Goal: Transaction & Acquisition: Purchase product/service

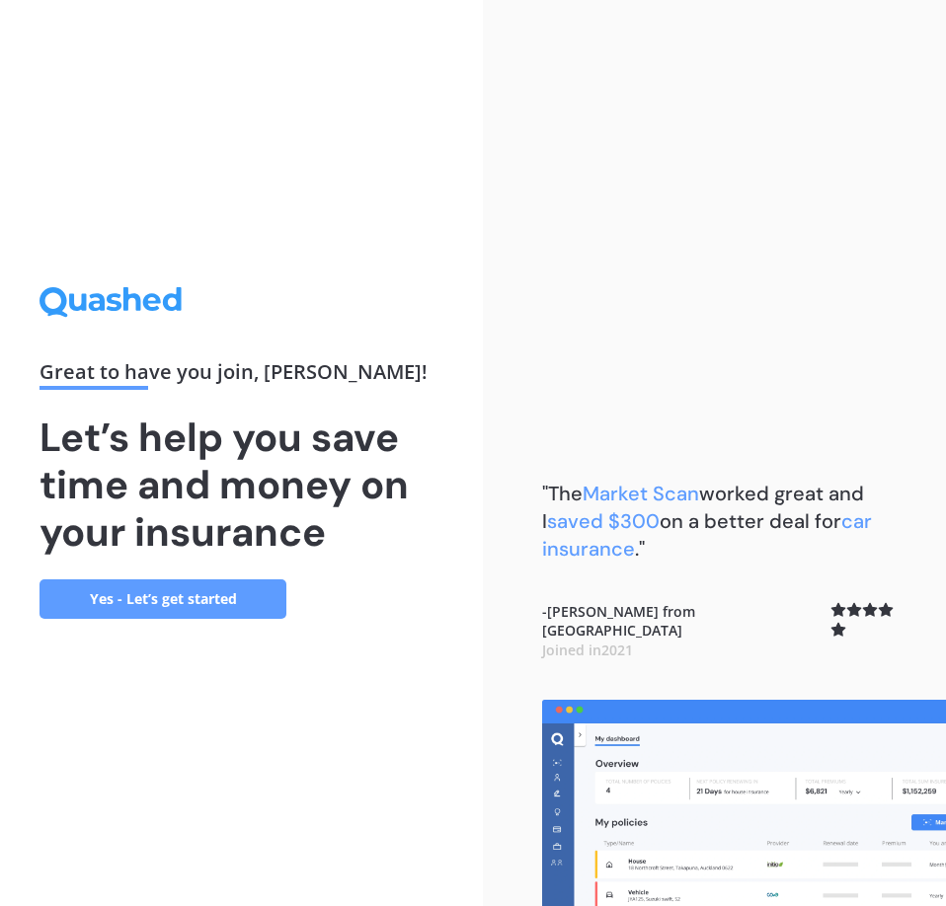
click at [223, 596] on link "Yes - Let’s get started" at bounding box center [162, 599] width 247 height 39
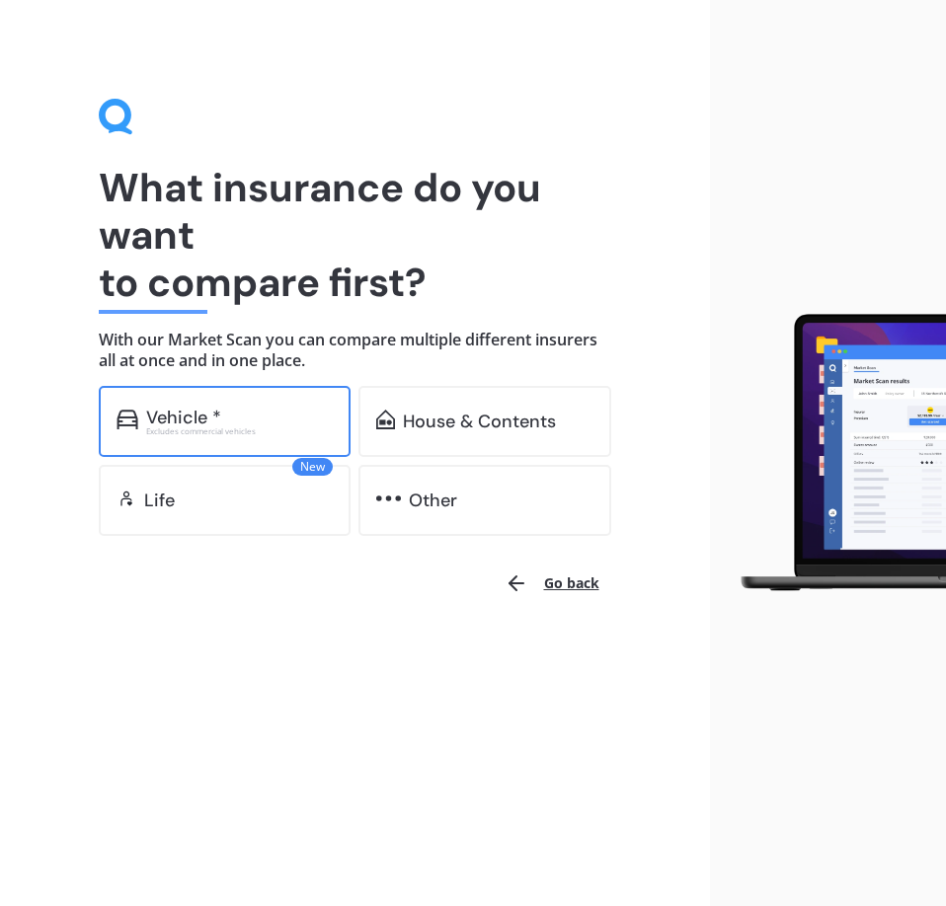
click at [232, 435] on div "Excludes commercial vehicles" at bounding box center [240, 432] width 188 height 8
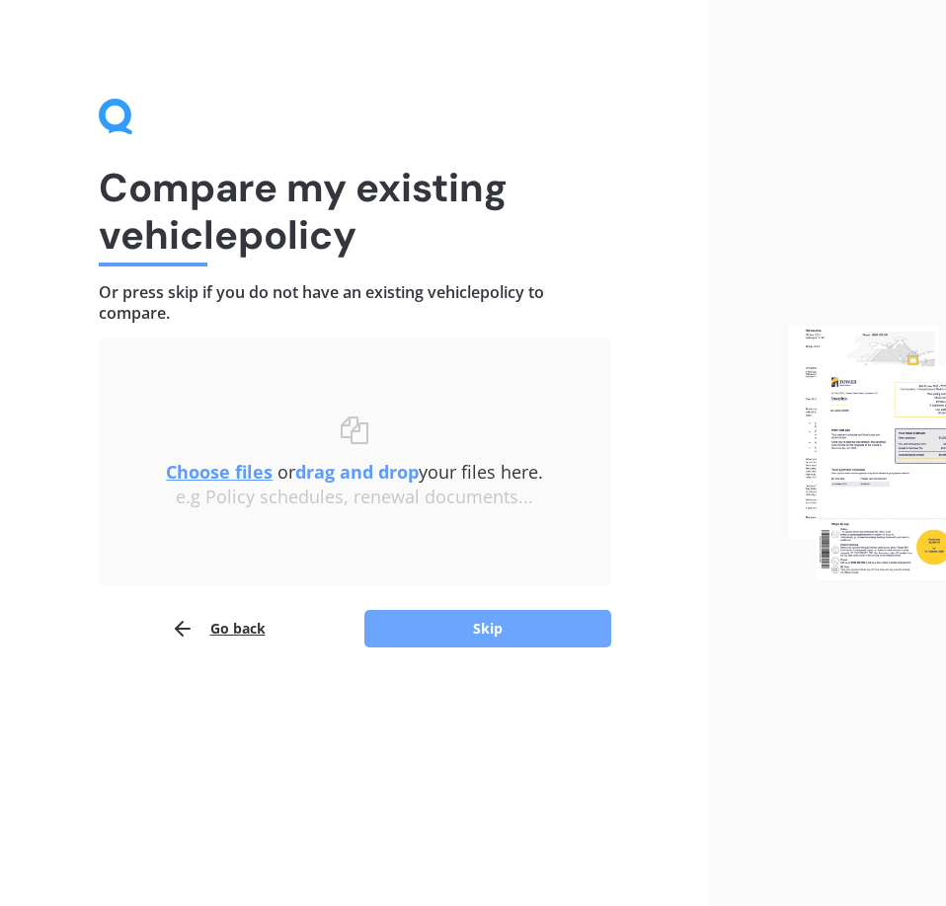
click at [416, 623] on button "Skip" at bounding box center [487, 629] width 247 height 38
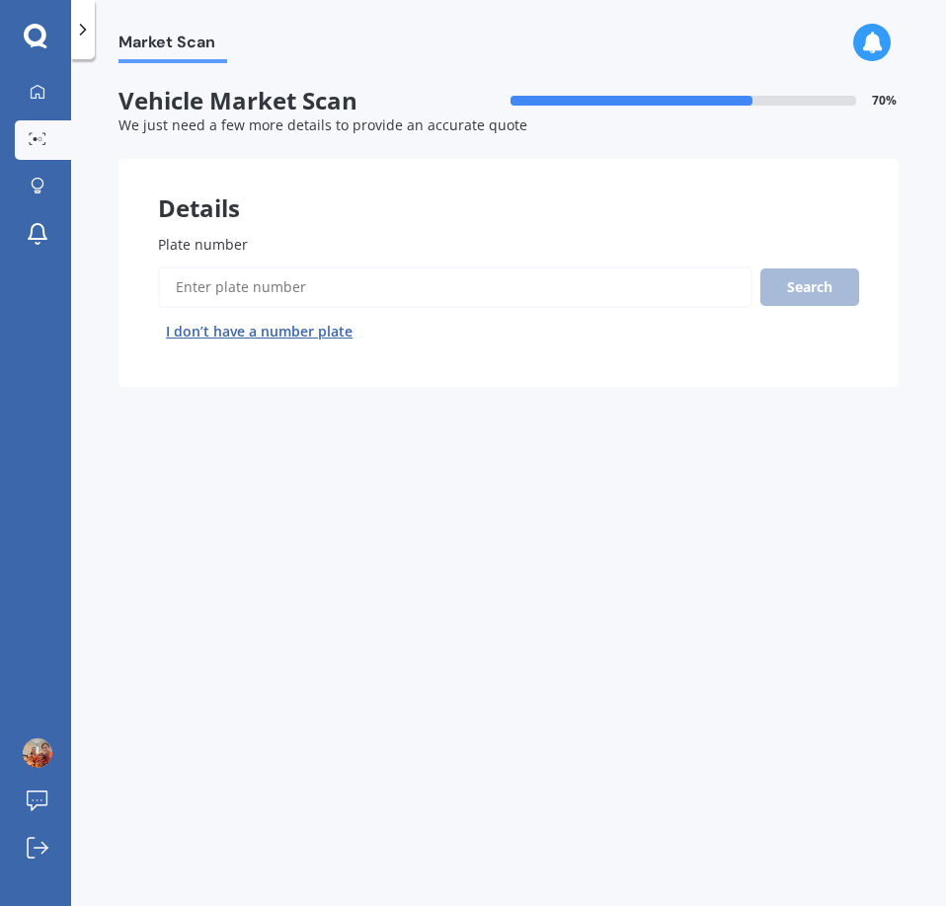
click at [296, 290] on input "Plate number" at bounding box center [455, 287] width 594 height 41
type input "rkb147"
click at [800, 289] on button "Search" at bounding box center [809, 288] width 99 height 38
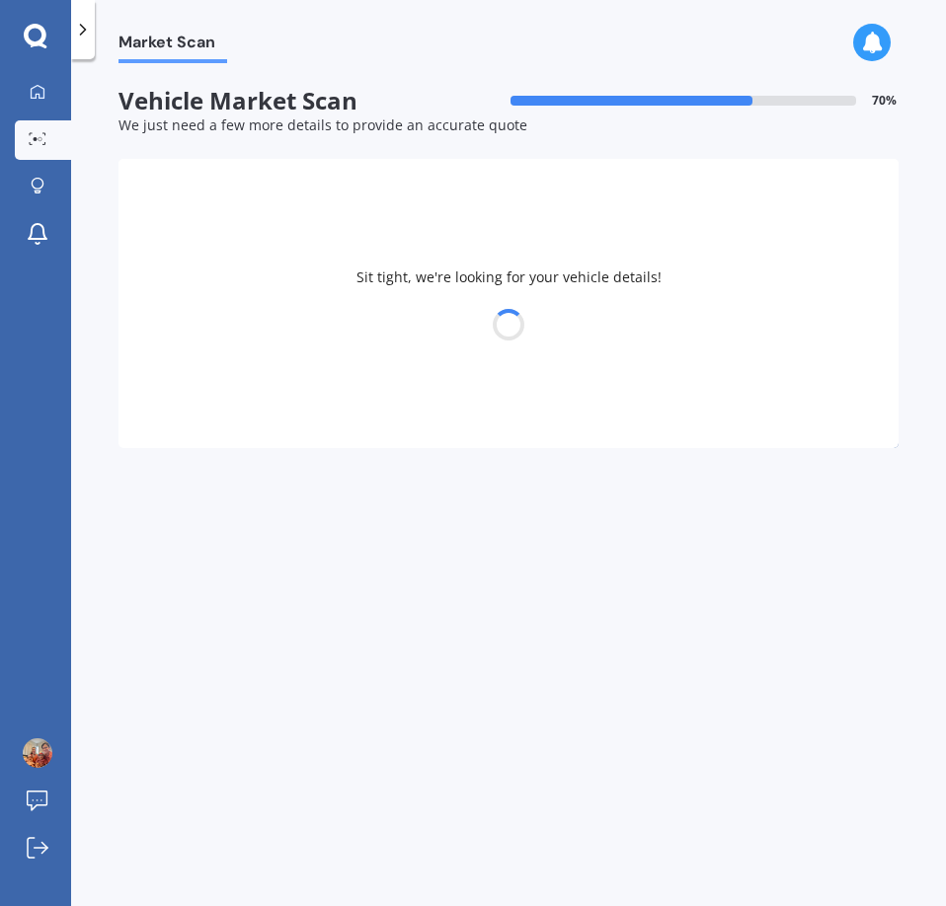
select select "TOYOTA"
select select "ESTIMA"
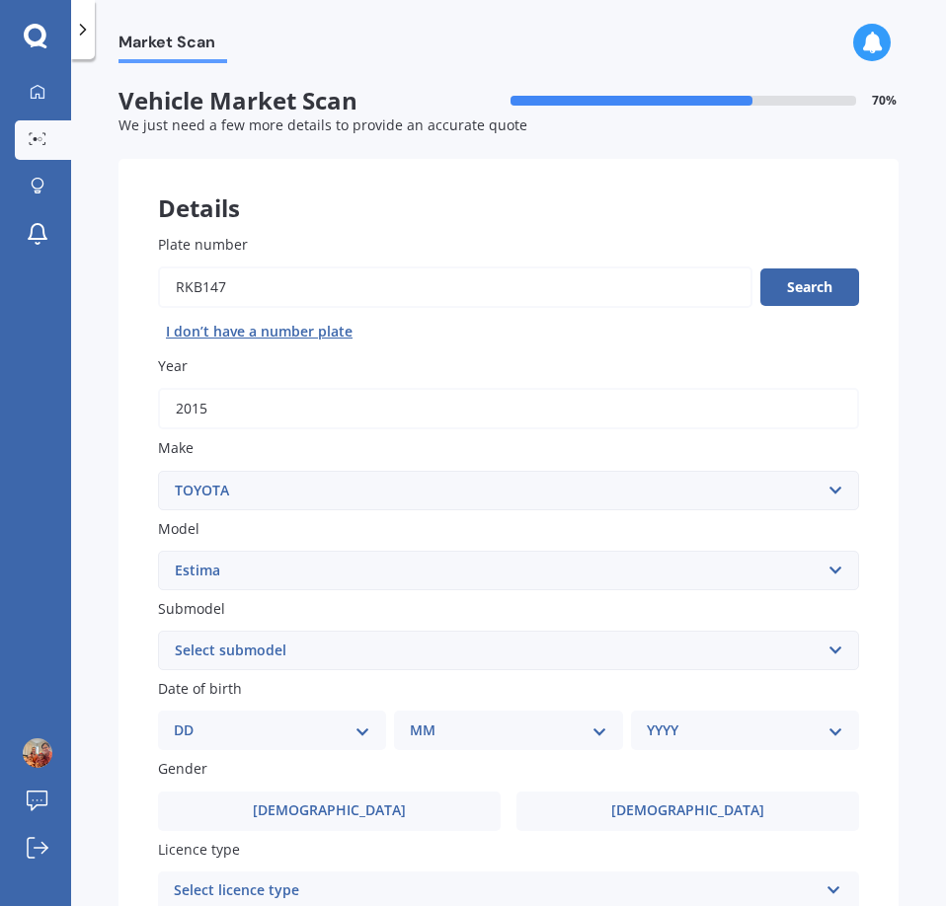
scroll to position [197, 0]
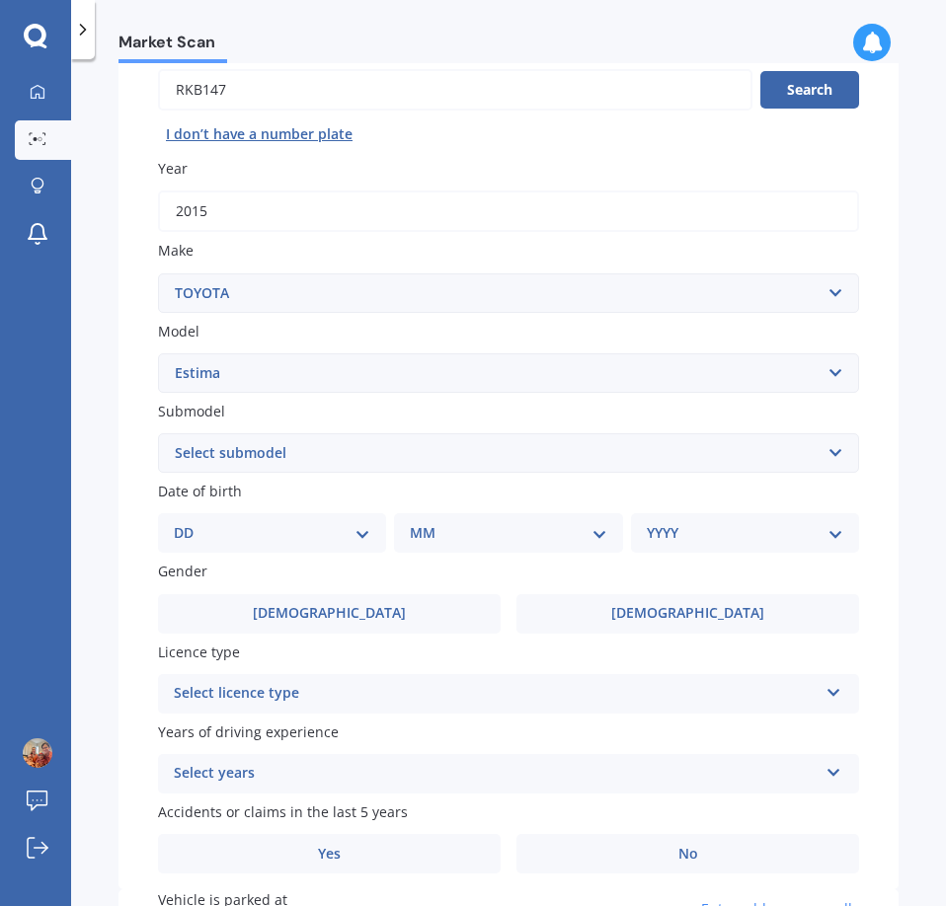
click at [260, 454] on select "Select submodel (All other) Diesel Emina Hybrid Hybrid X Lucida Lucida Hybrid S…" at bounding box center [508, 452] width 701 height 39
select select "(ALL OTHER)"
click at [158, 433] on select "Select submodel (All other) Diesel Emina Hybrid Hybrid X Lucida Lucida Hybrid S…" at bounding box center [508, 452] width 701 height 39
click at [102, 426] on div "Market Scan Vehicle Market Scan 70 % We just need a few more details to provide…" at bounding box center [508, 486] width 875 height 847
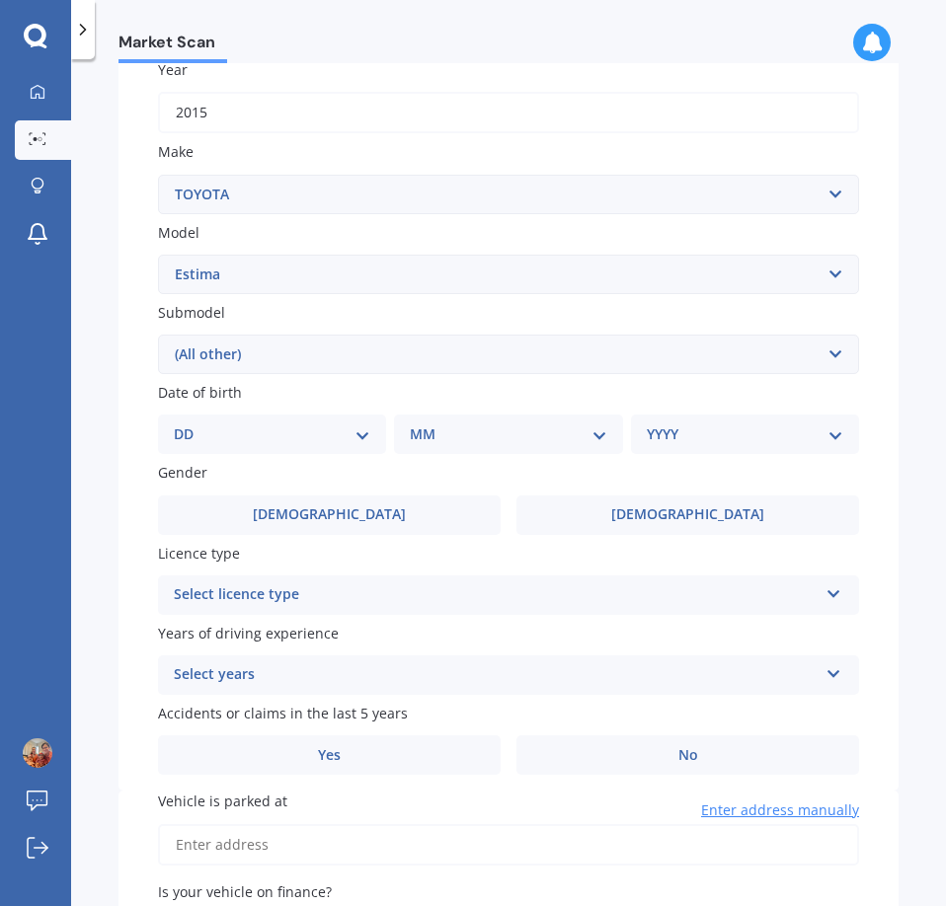
click at [251, 418] on div "DD 01 02 03 04 05 06 07 08 09 10 11 12 13 14 15 16 17 18 19 20 21 22 23 24 25 2…" at bounding box center [272, 434] width 228 height 39
click at [365, 427] on select "DD 01 02 03 04 05 06 07 08 09 10 11 12 13 14 15 16 17 18 19 20 21 22 23 24 25 2…" at bounding box center [272, 435] width 197 height 22
select select "21"
click at [190, 424] on select "DD 01 02 03 04 05 06 07 08 09 10 11 12 13 14 15 16 17 18 19 20 21 22 23 24 25 2…" at bounding box center [272, 435] width 197 height 22
click at [598, 433] on select "MM 01 02 03 04 05 06 07 08 09 10 11 12" at bounding box center [512, 435] width 189 height 22
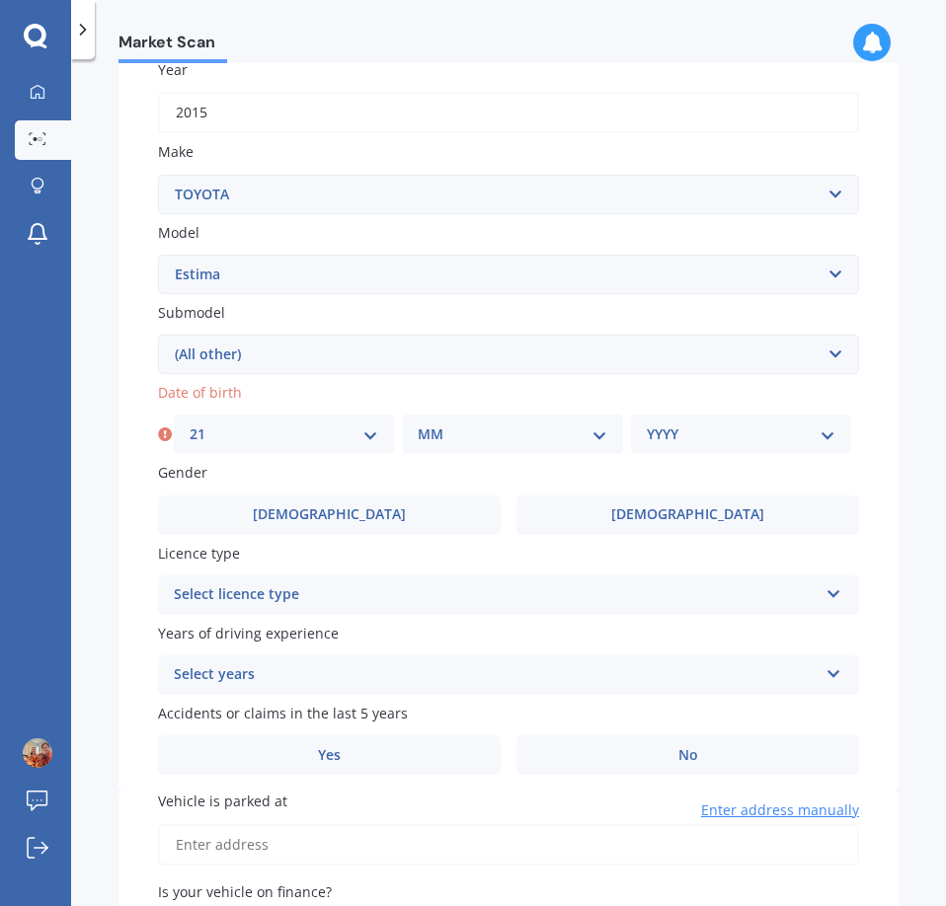
select select "07"
click at [418, 424] on select "MM 01 02 03 04 05 06 07 08 09 10 11 12" at bounding box center [512, 435] width 189 height 22
click at [822, 439] on select "YYYY 2025 2024 2023 2022 2021 2020 2019 2018 2017 2016 2015 2014 2013 2012 2011…" at bounding box center [741, 435] width 189 height 22
select select "1988"
click at [647, 424] on select "YYYY 2025 2024 2023 2022 2021 2020 2019 2018 2017 2016 2015 2014 2013 2012 2011…" at bounding box center [741, 435] width 189 height 22
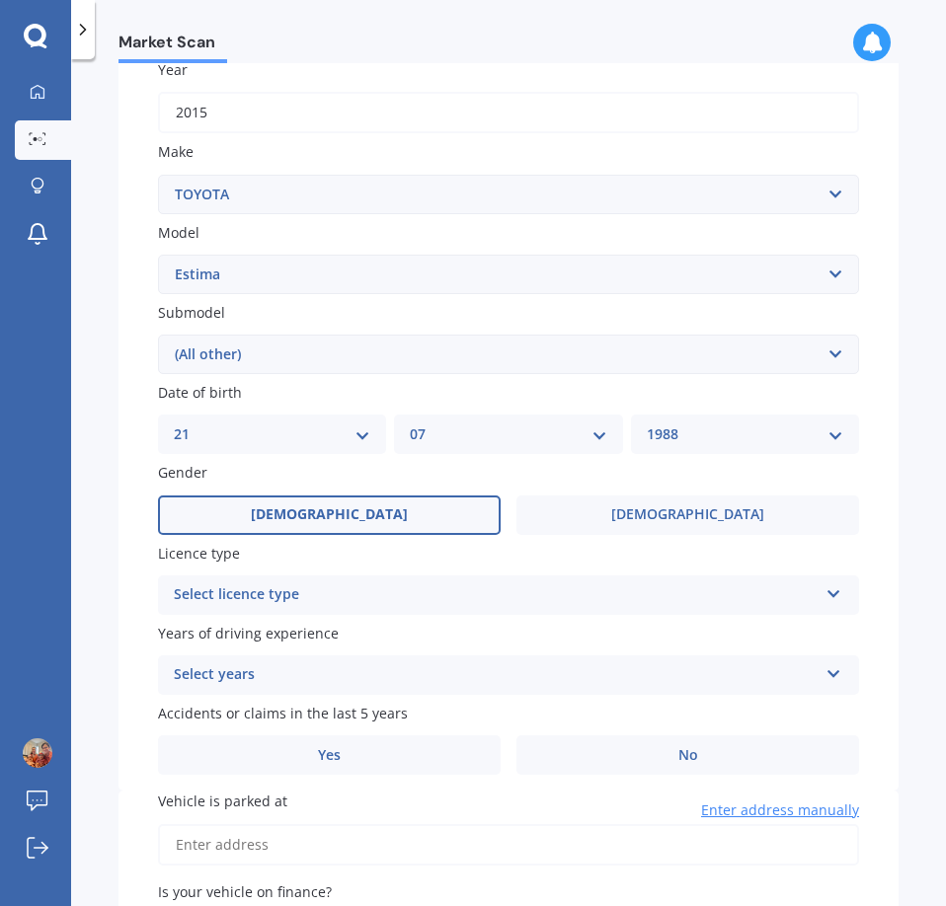
click at [239, 500] on label "[DEMOGRAPHIC_DATA]" at bounding box center [329, 515] width 343 height 39
click at [0, 0] on input "[DEMOGRAPHIC_DATA]" at bounding box center [0, 0] width 0 height 0
click at [367, 596] on div "Select licence type" at bounding box center [496, 596] width 644 height 24
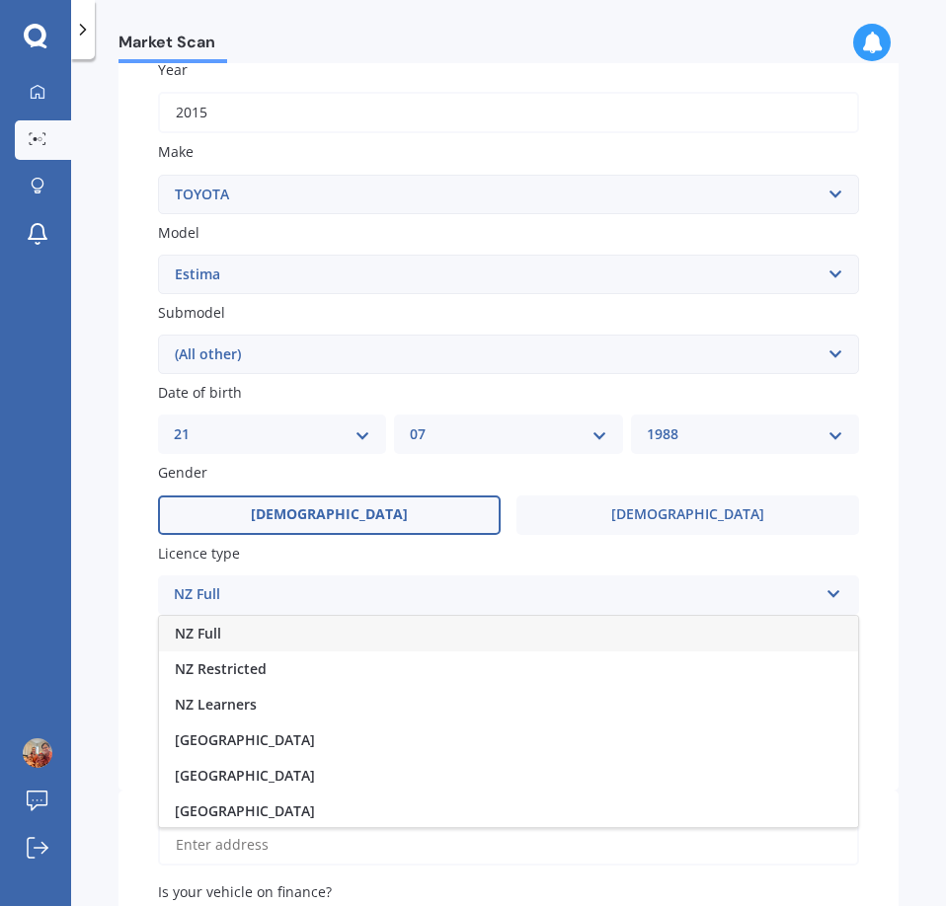
click at [244, 628] on div "NZ Full" at bounding box center [508, 634] width 699 height 36
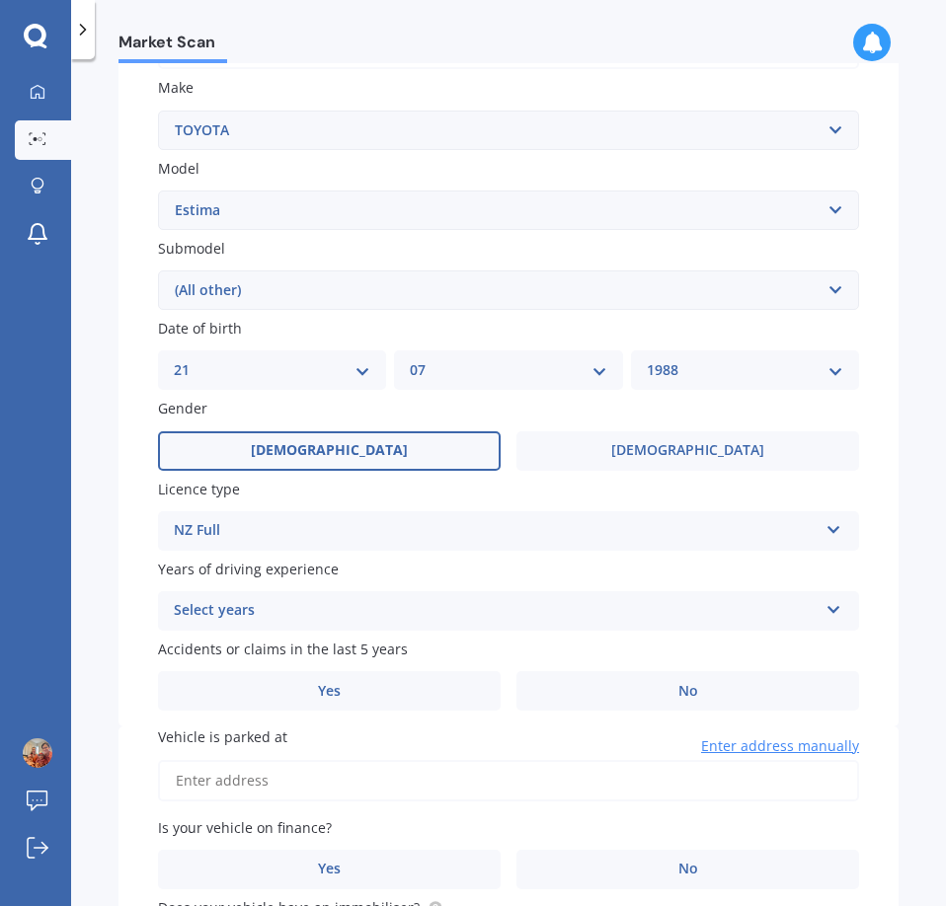
scroll to position [395, 0]
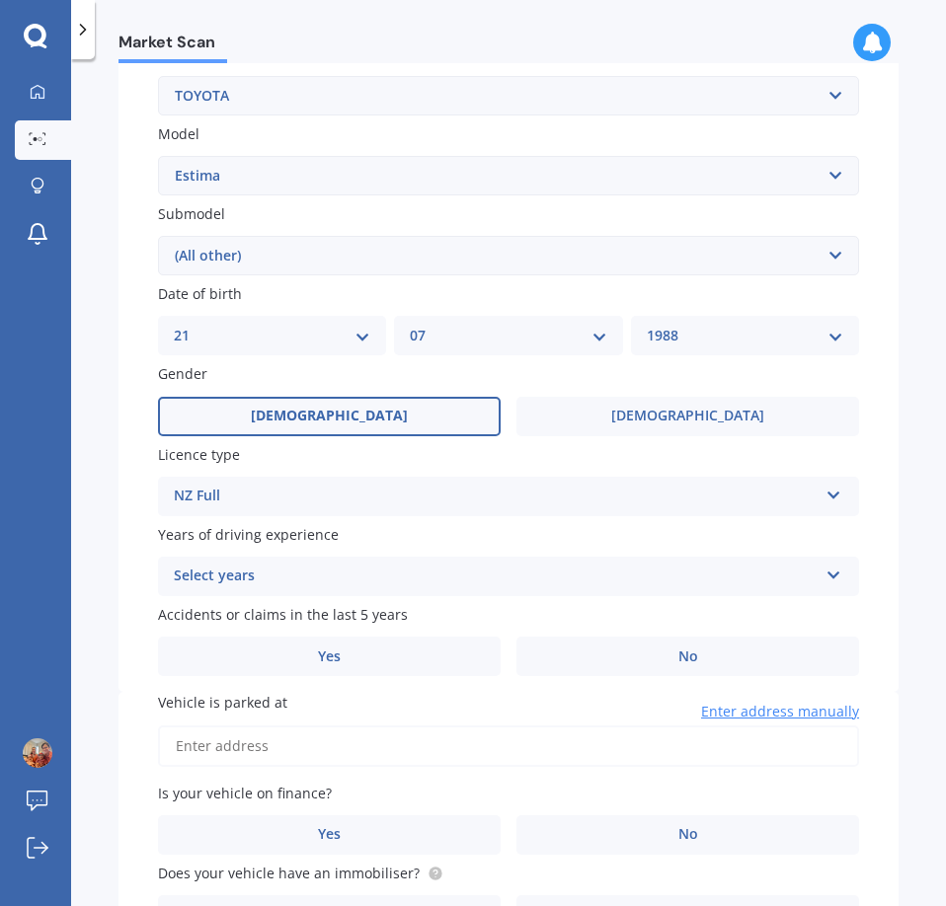
click at [277, 581] on div "Select years" at bounding box center [496, 577] width 644 height 24
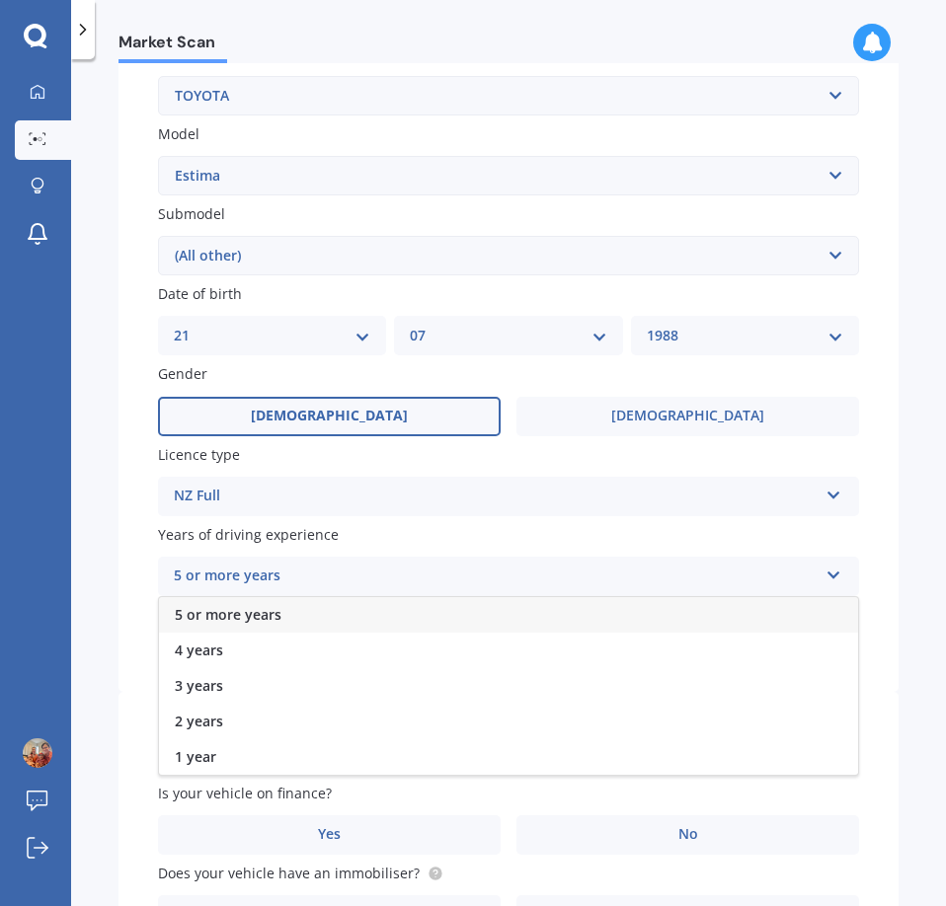
click at [261, 614] on span "5 or more years" at bounding box center [228, 614] width 107 height 19
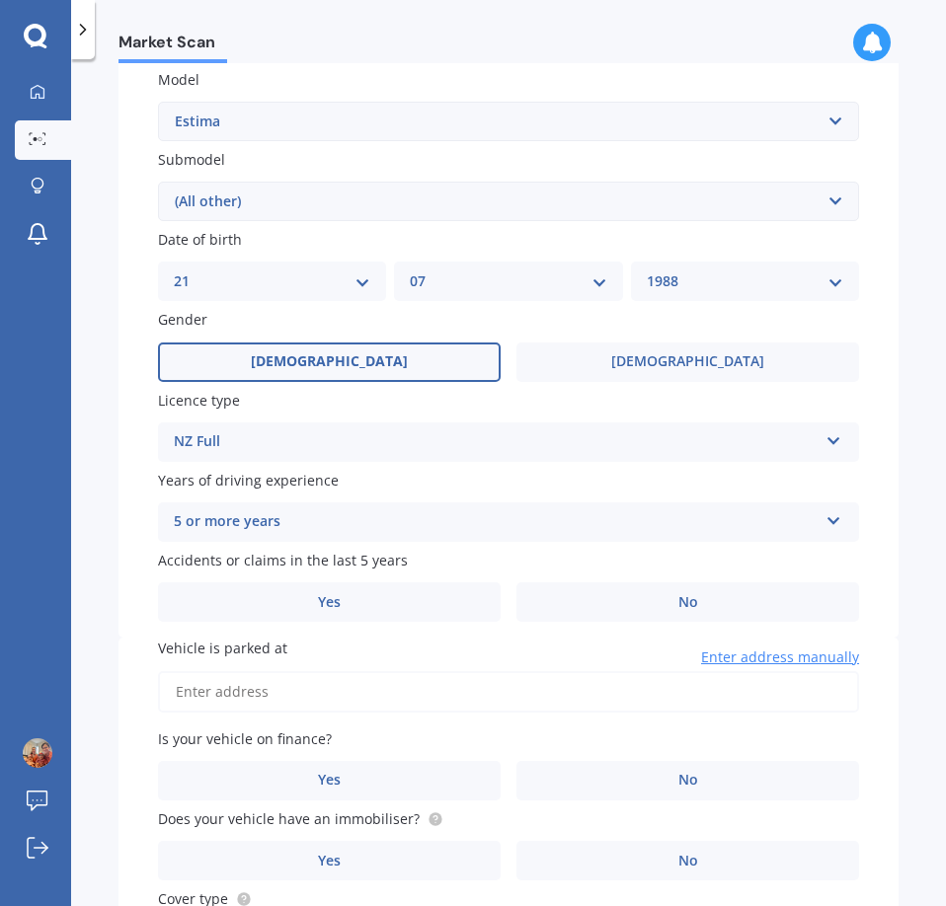
scroll to position [494, 0]
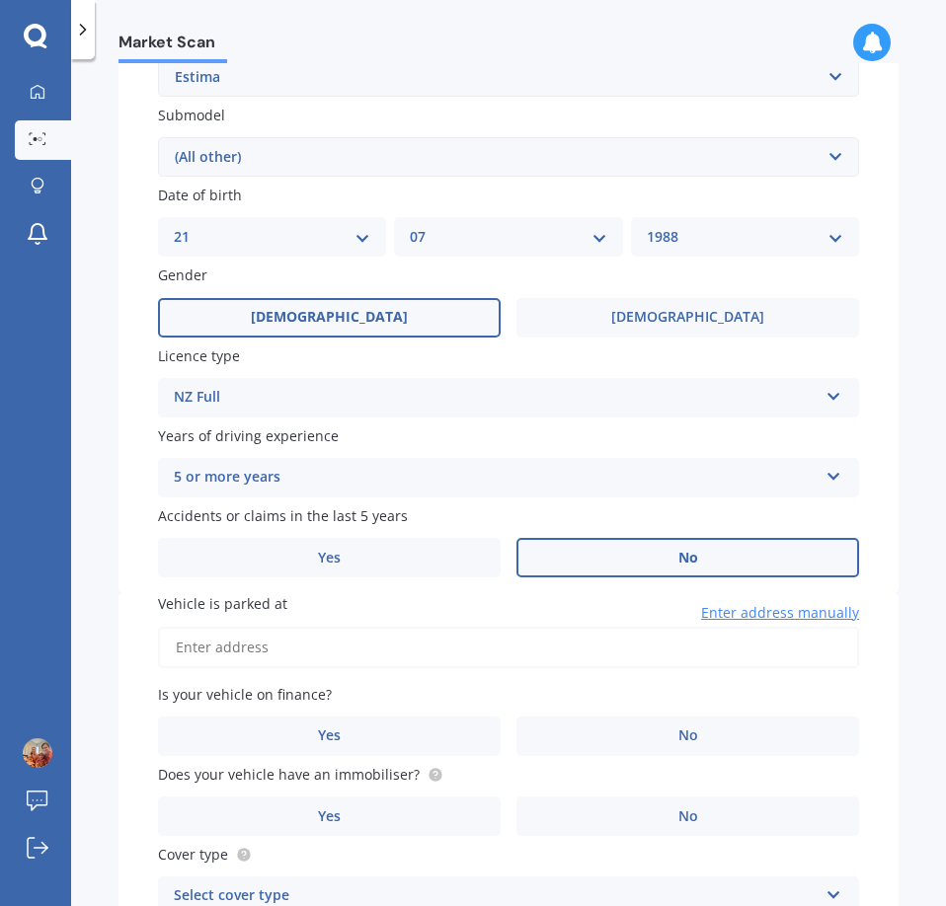
click at [685, 565] on span "No" at bounding box center [688, 558] width 20 height 17
click at [0, 0] on input "No" at bounding box center [0, 0] width 0 height 0
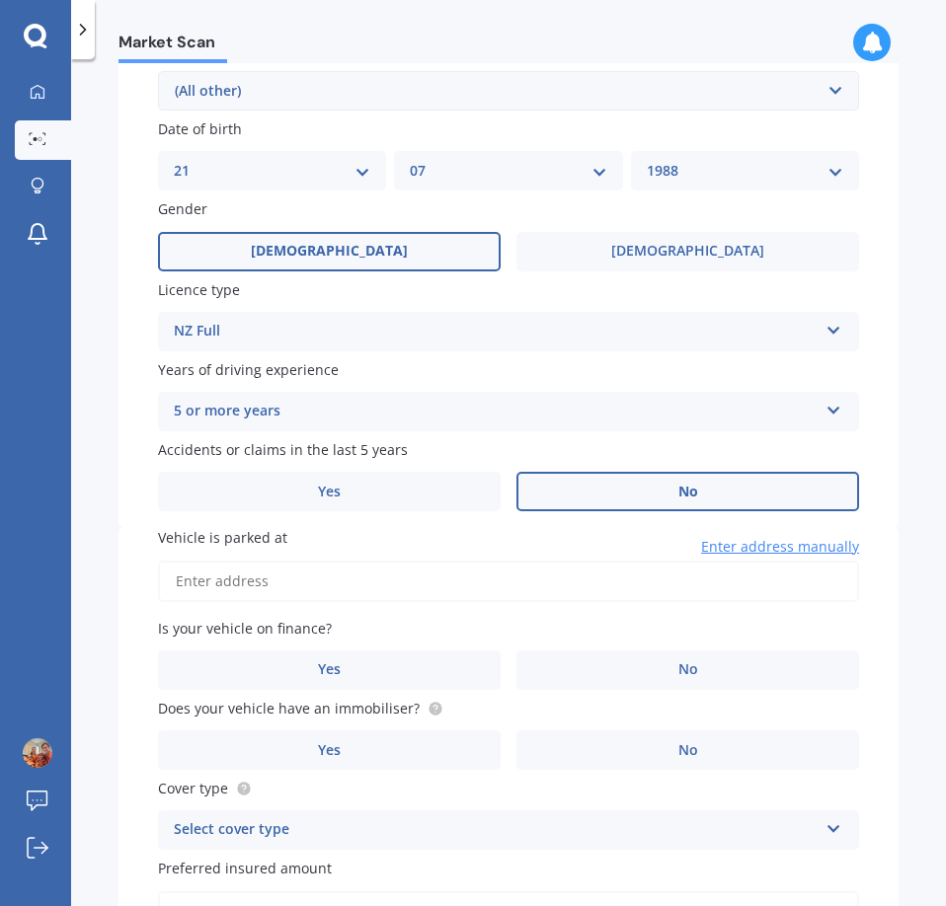
scroll to position [592, 0]
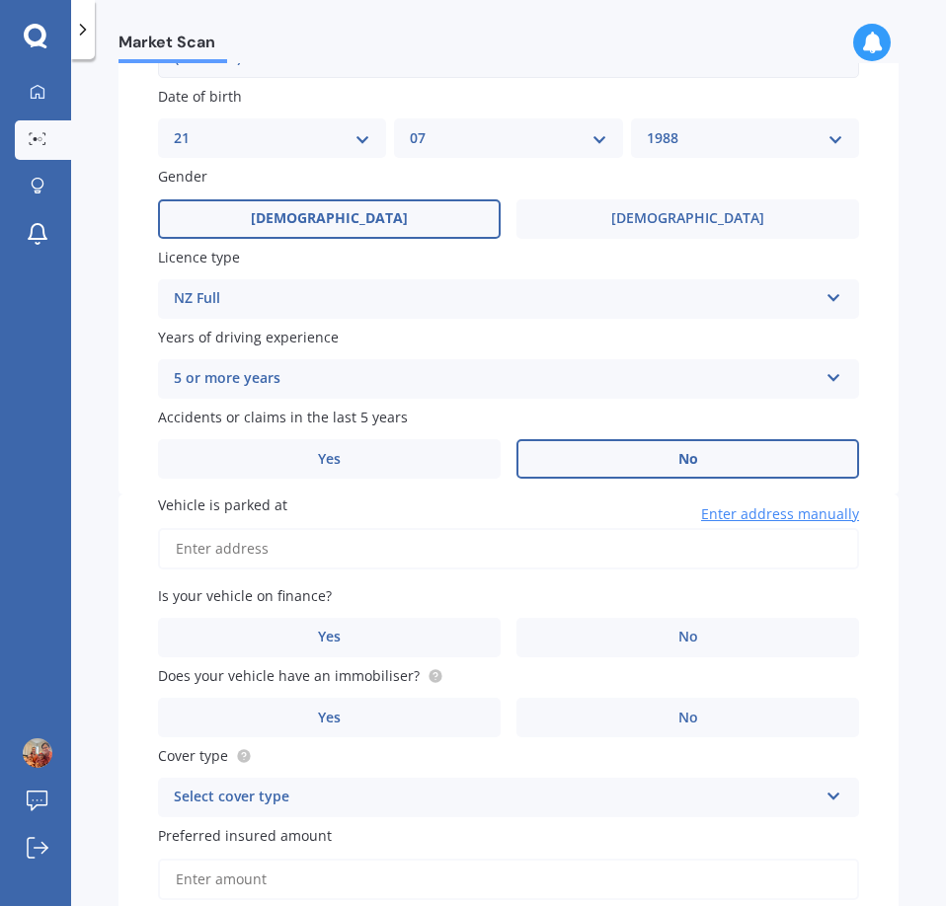
click at [317, 550] on input "Vehicle is parked at" at bounding box center [508, 548] width 701 height 41
type input "[STREET_ADDRESS]"
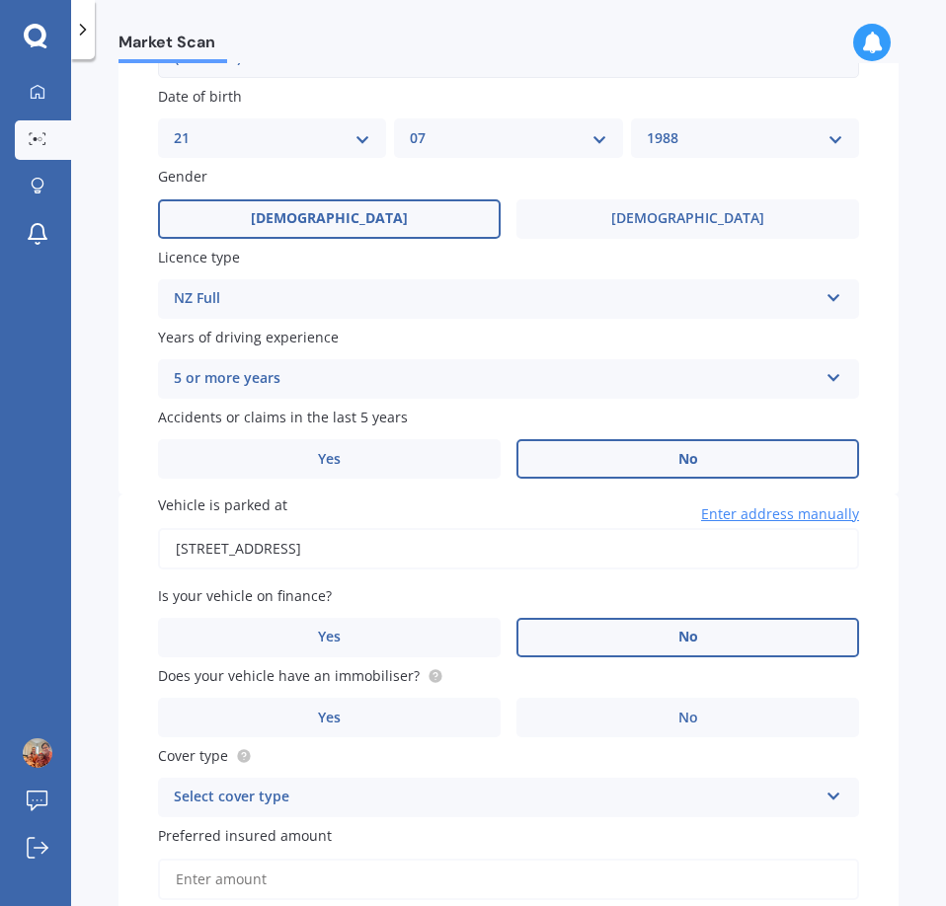
click at [760, 630] on label "No" at bounding box center [687, 637] width 343 height 39
click at [0, 0] on input "No" at bounding box center [0, 0] width 0 height 0
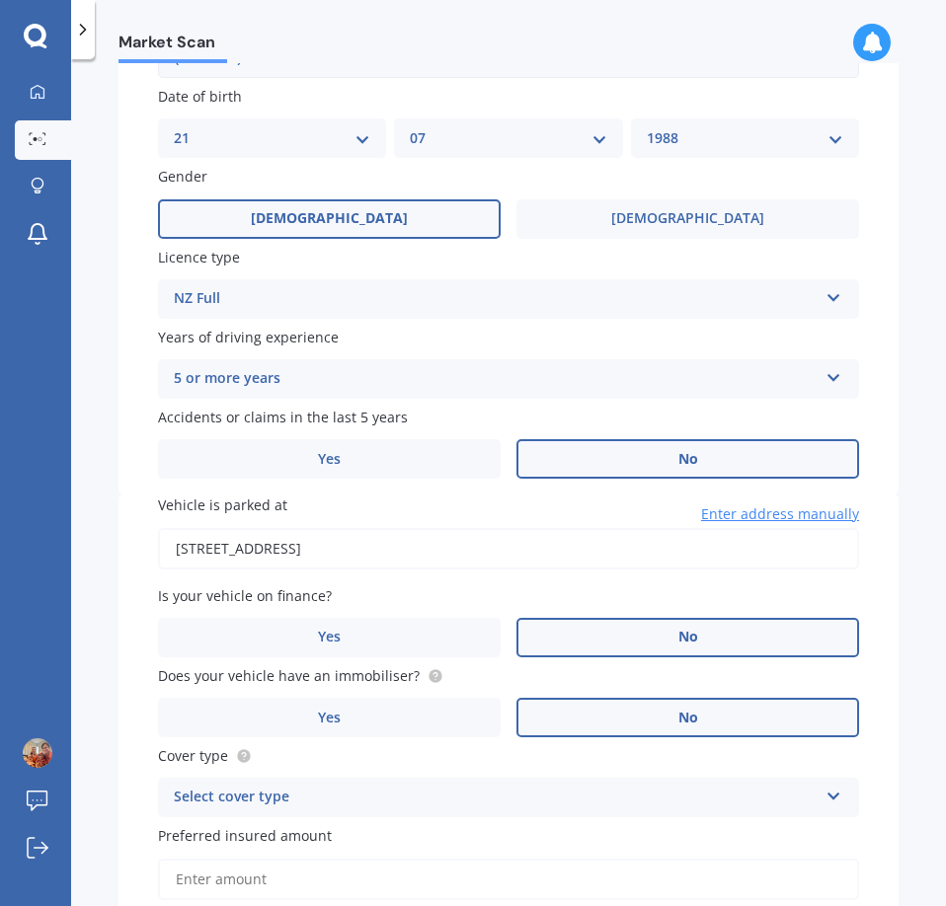
click at [774, 723] on label "No" at bounding box center [687, 717] width 343 height 39
click at [0, 0] on input "No" at bounding box center [0, 0] width 0 height 0
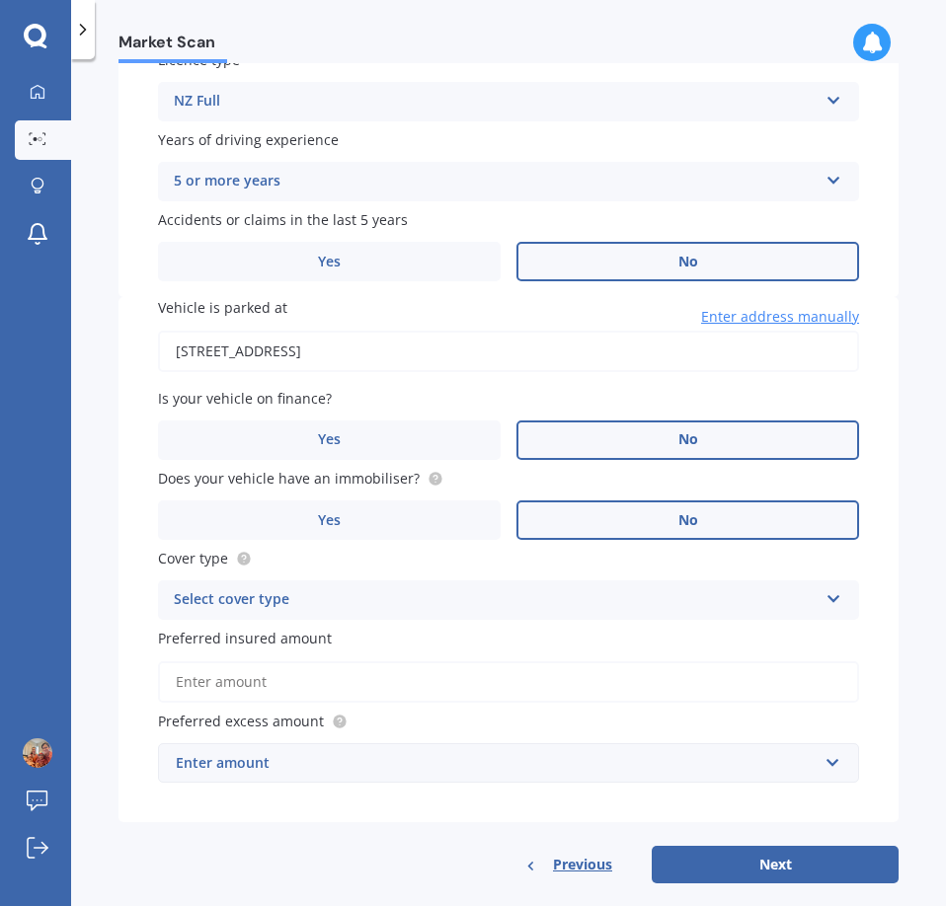
click at [256, 607] on div "Select cover type" at bounding box center [496, 601] width 644 height 24
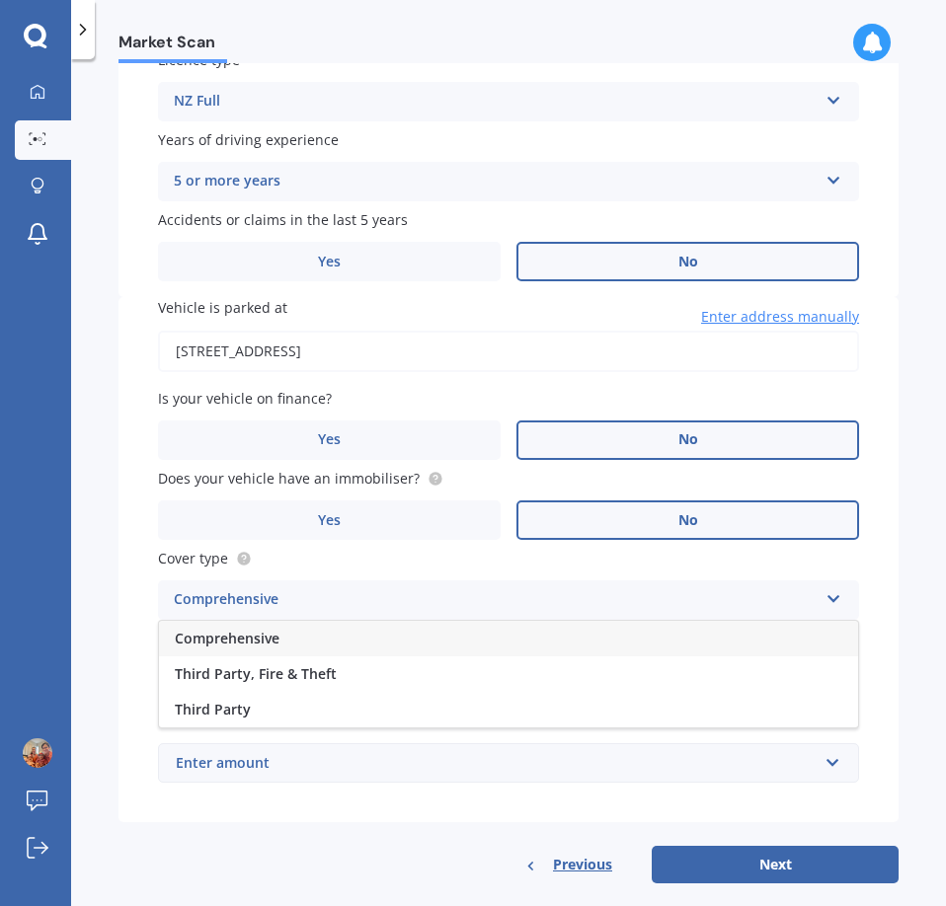
click at [275, 641] on span "Comprehensive" at bounding box center [227, 638] width 105 height 19
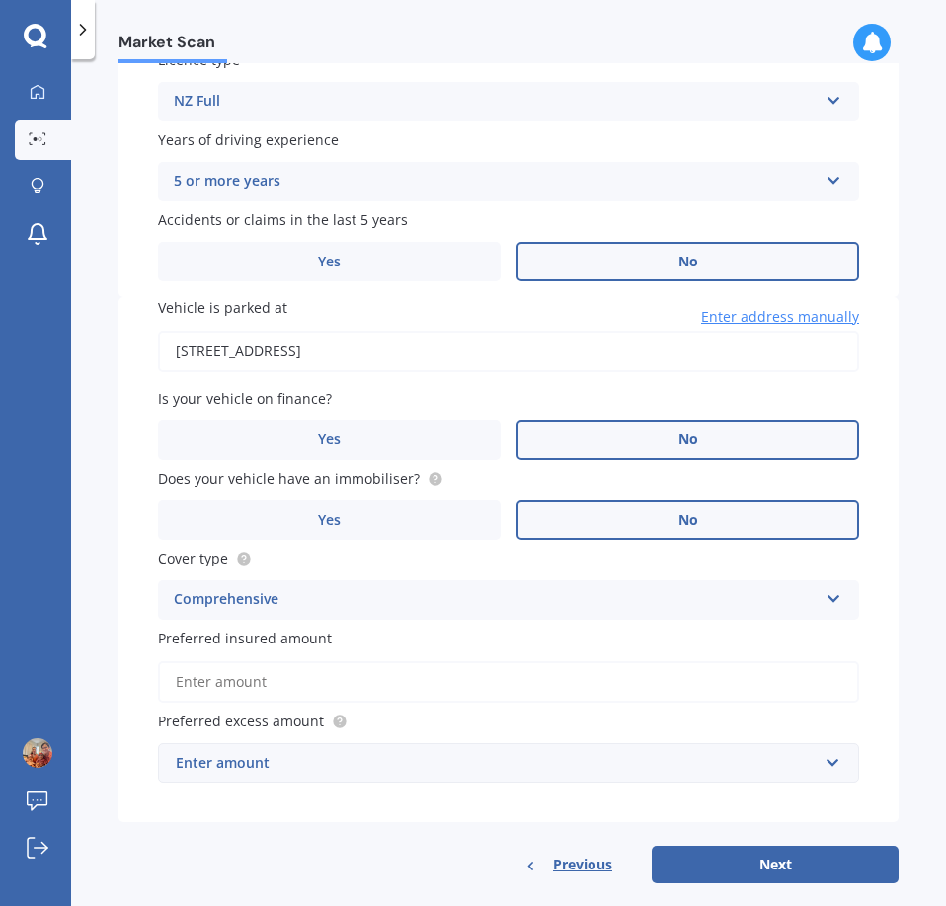
click at [271, 682] on input "Preferred insured amount" at bounding box center [508, 682] width 701 height 41
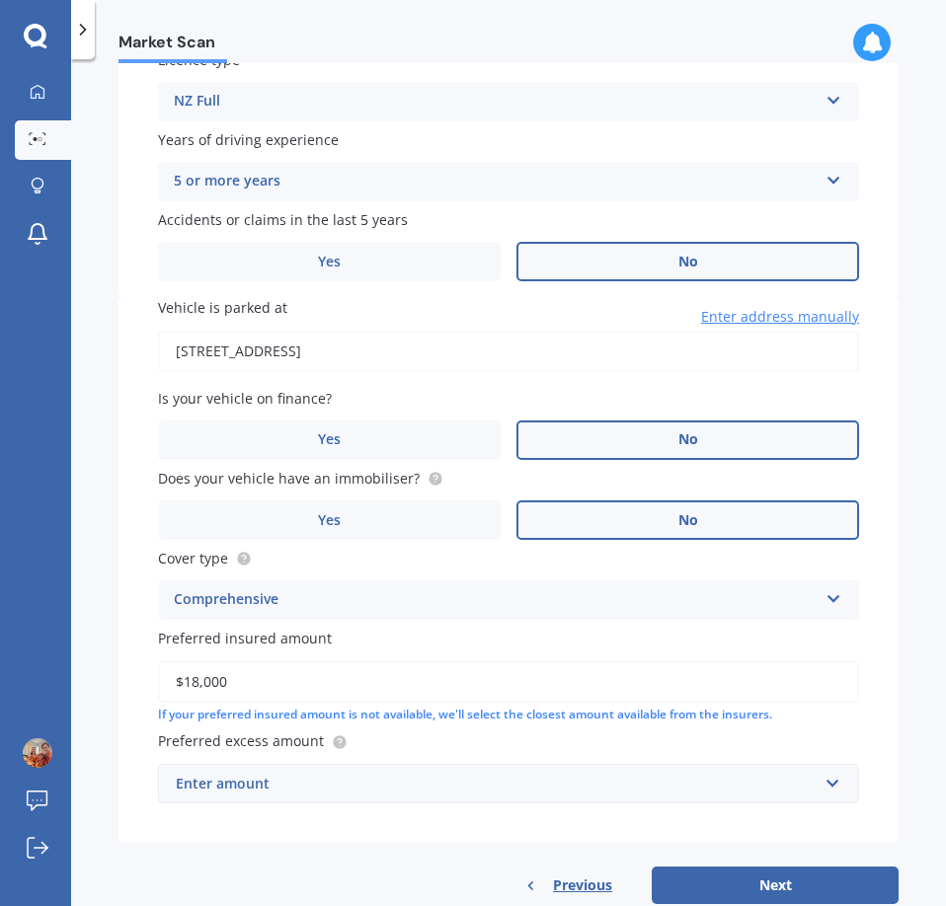
type input "$18,000"
click at [106, 681] on div "Market Scan Vehicle Market Scan 70 % We just need a few more details to provide…" at bounding box center [508, 486] width 875 height 847
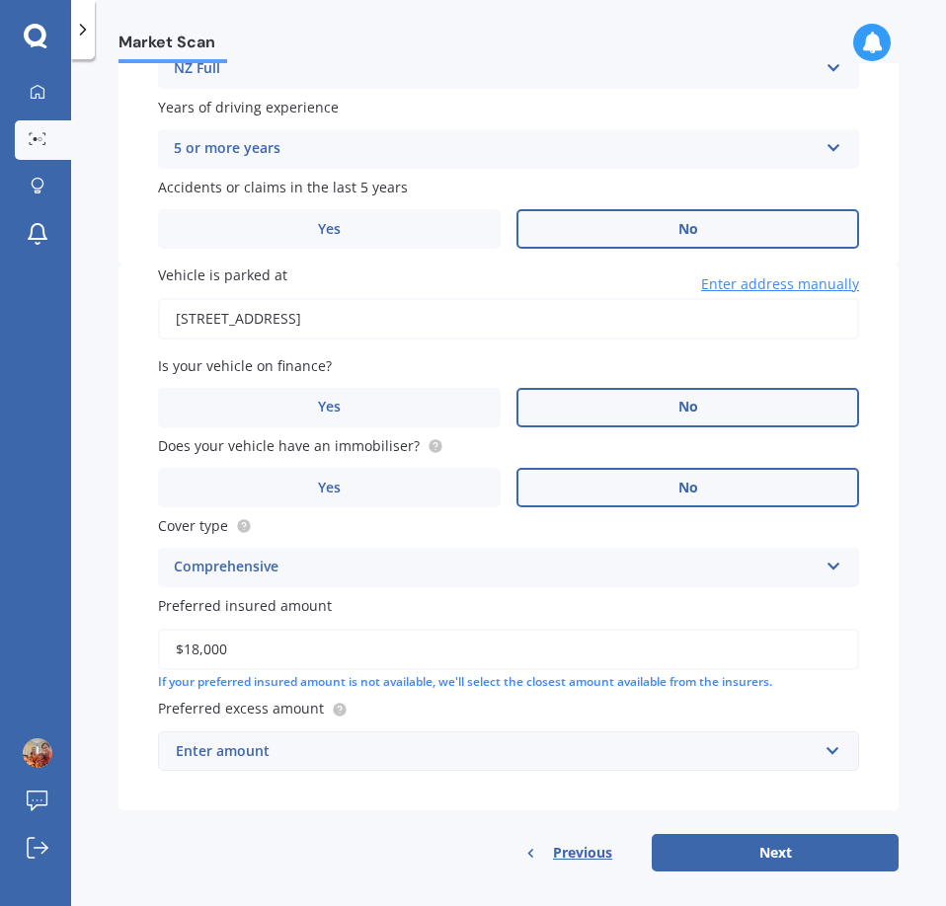
scroll to position [839, 0]
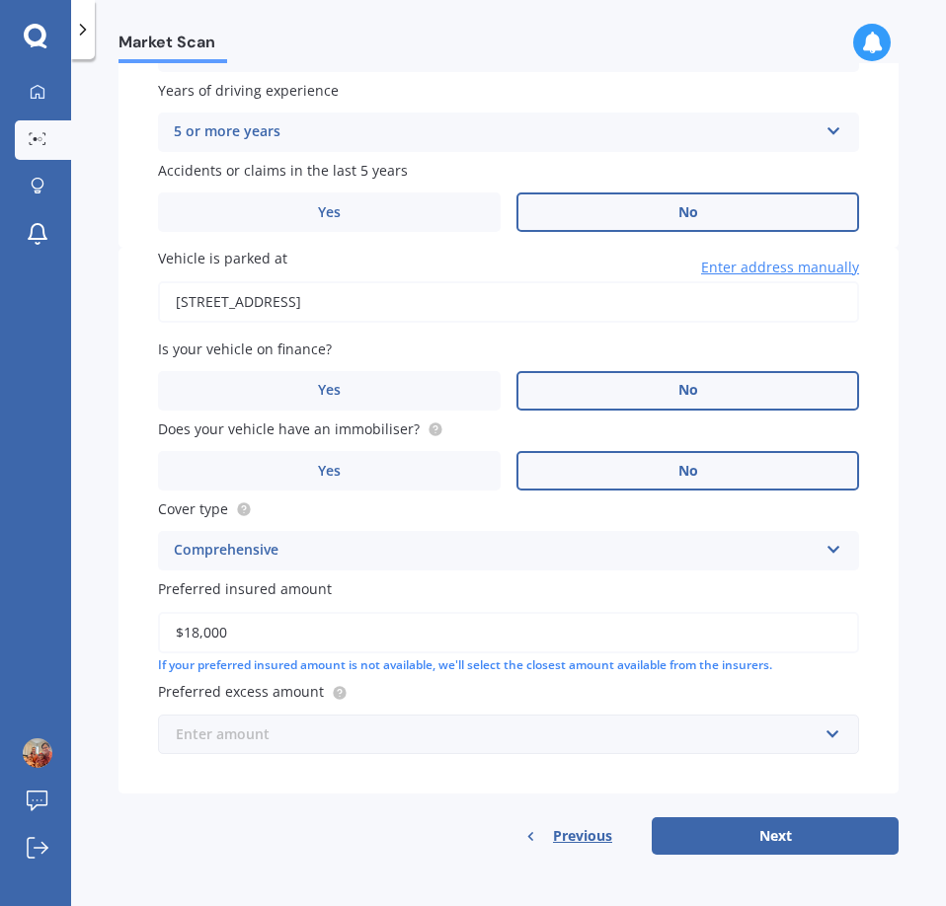
click at [383, 746] on input "text" at bounding box center [501, 735] width 683 height 38
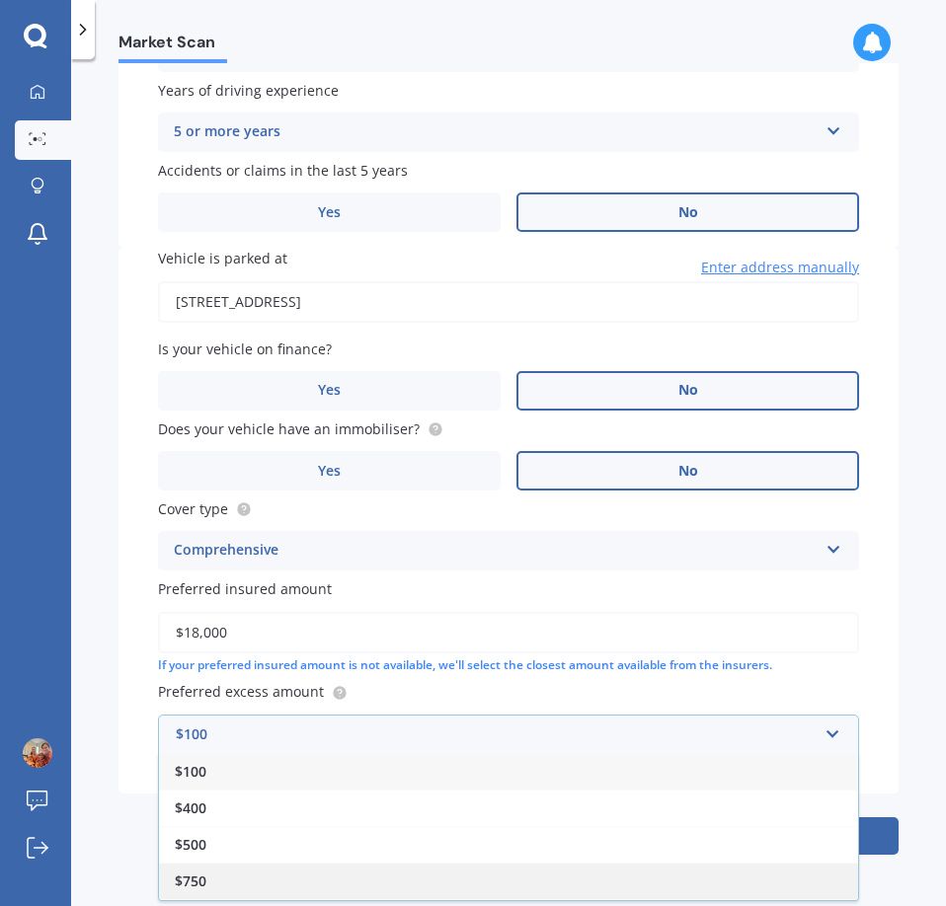
click at [286, 873] on div "$750" at bounding box center [508, 881] width 699 height 37
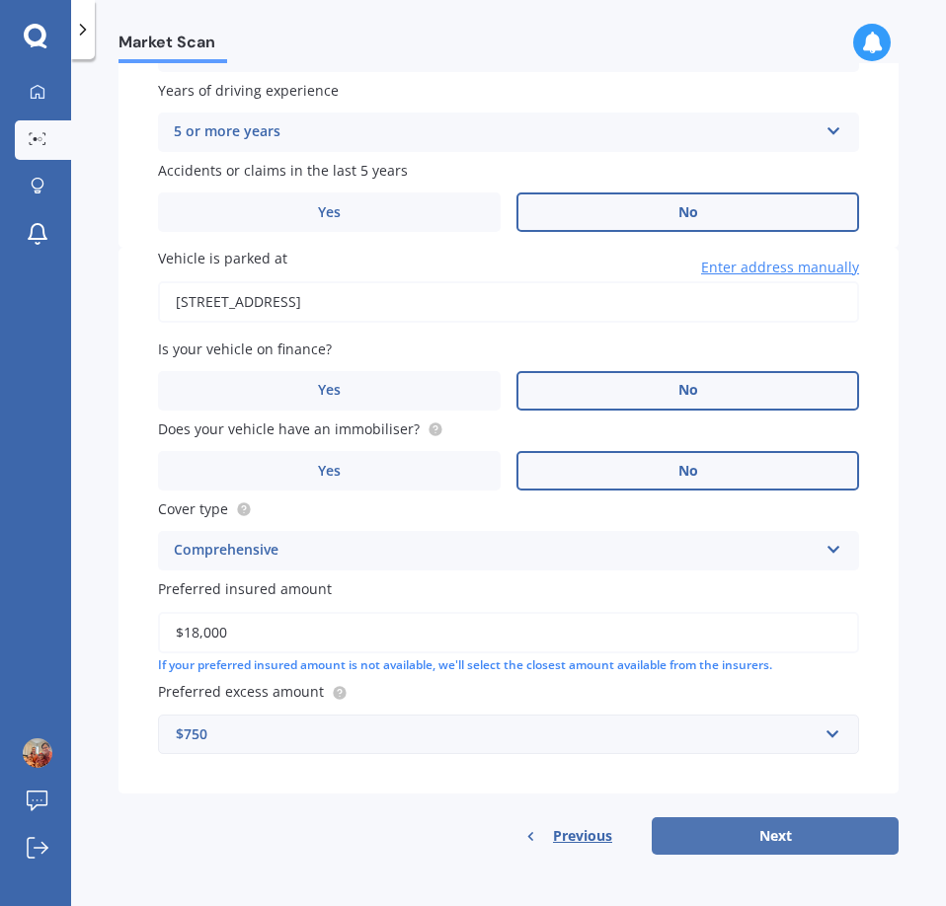
click at [758, 826] on button "Next" at bounding box center [775, 837] width 247 height 38
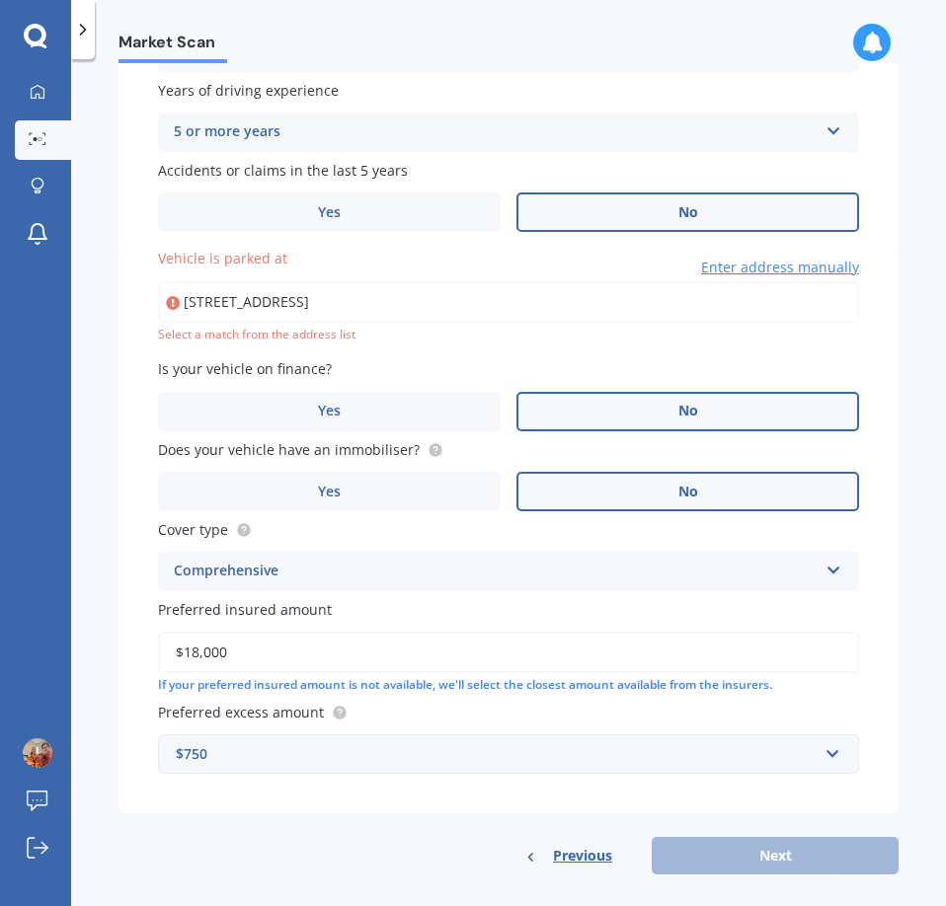
click at [474, 307] on input "[STREET_ADDRESS]" at bounding box center [508, 301] width 701 height 41
drag, startPoint x: 501, startPoint y: 289, endPoint x: -60, endPoint y: 277, distance: 561.0
click at [0, 277] on html "My Dashboard Market Scan Explore insurance Notifications [PERSON_NAME] Submit f…" at bounding box center [473, 453] width 946 height 906
type input "[STREET_ADDRESS]"
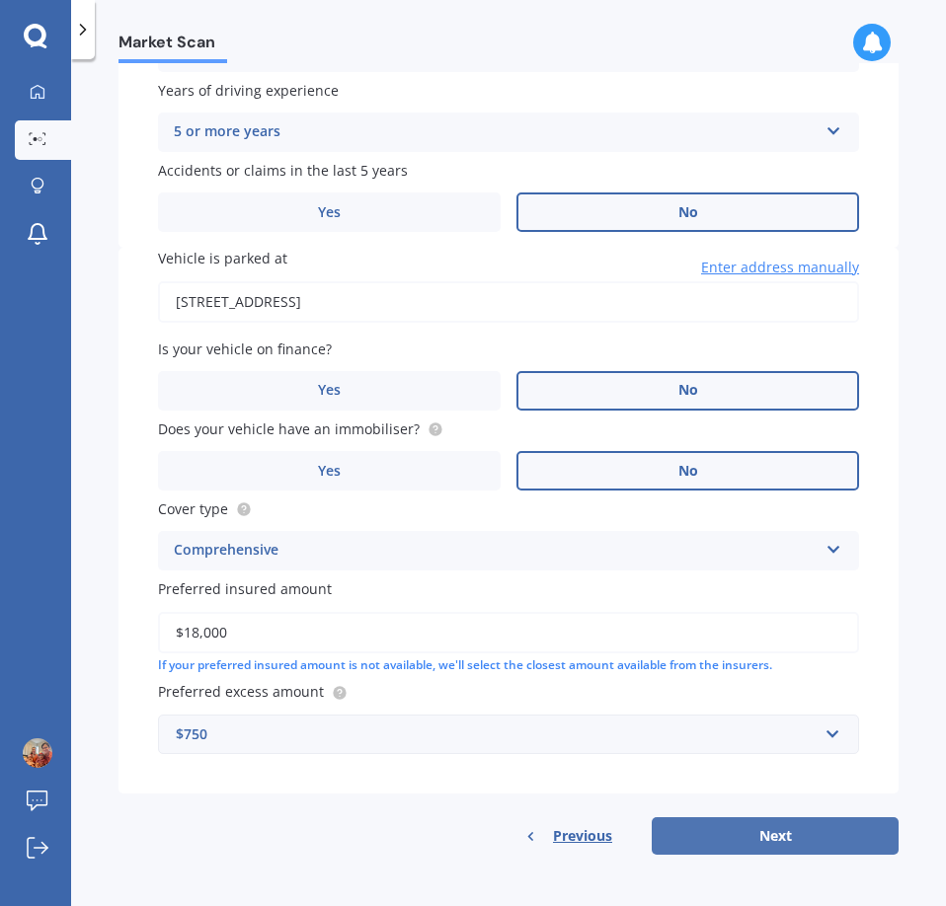
click at [710, 842] on button "Next" at bounding box center [775, 837] width 247 height 38
select select "21"
select select "07"
select select "1988"
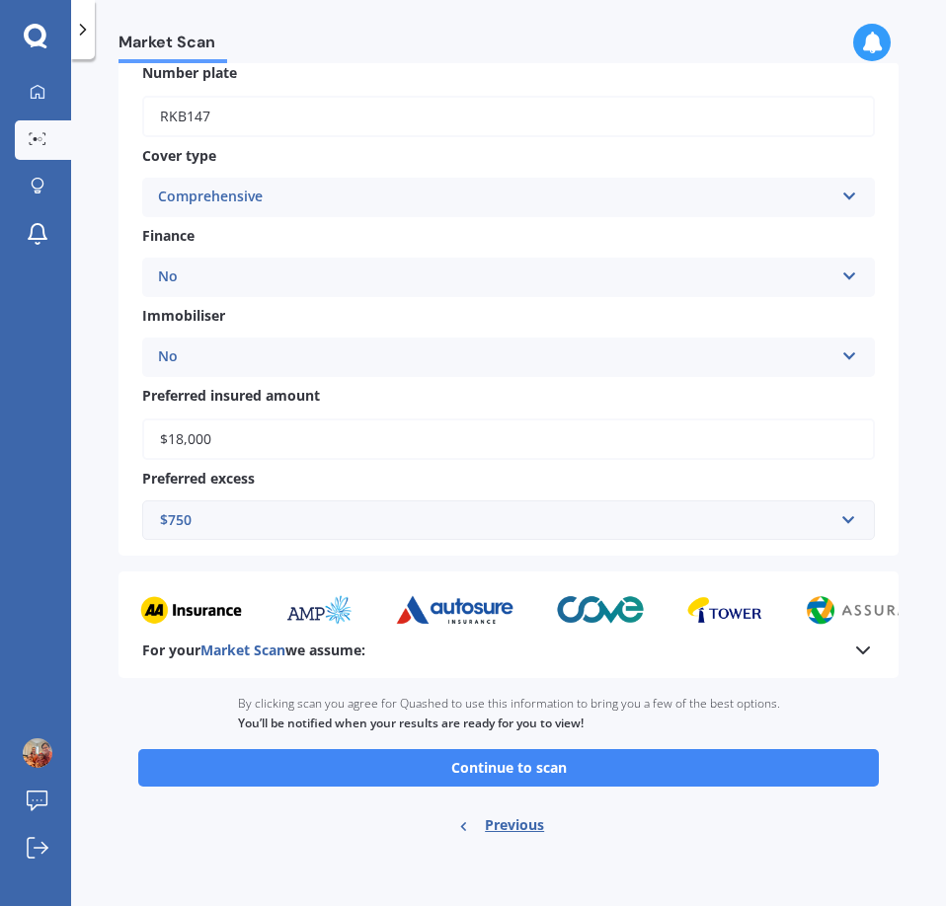
scroll to position [604, 0]
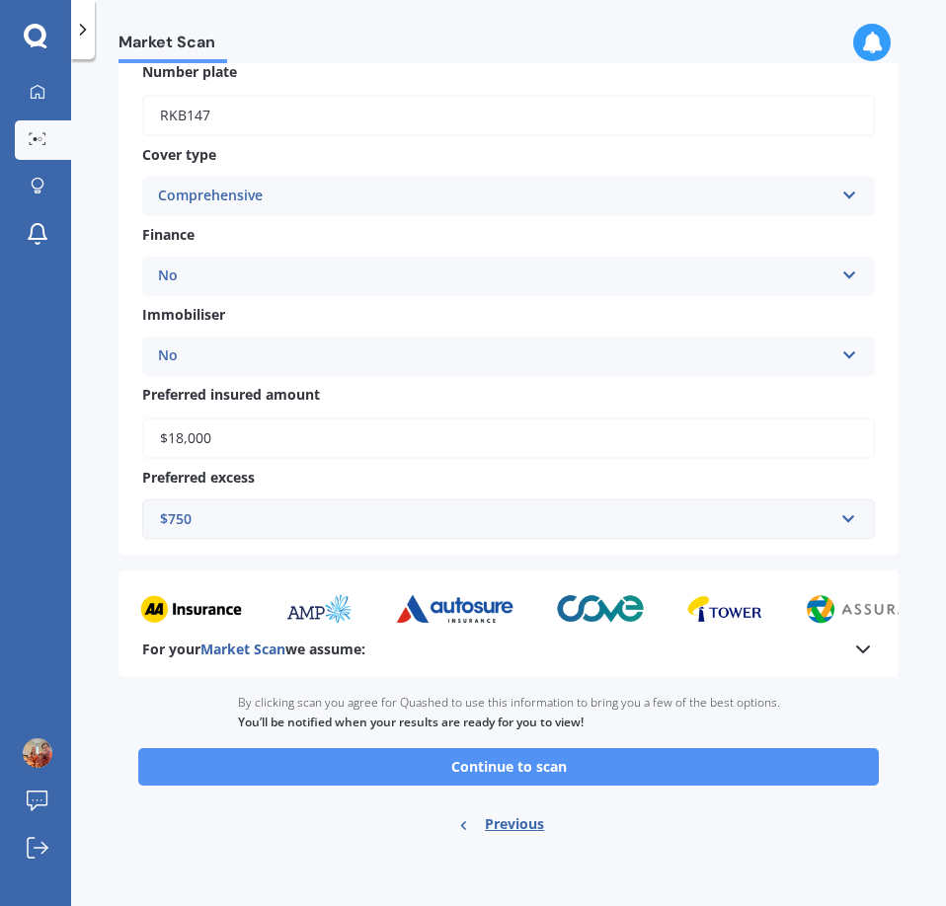
click at [557, 764] on button "Continue to scan" at bounding box center [508, 767] width 741 height 38
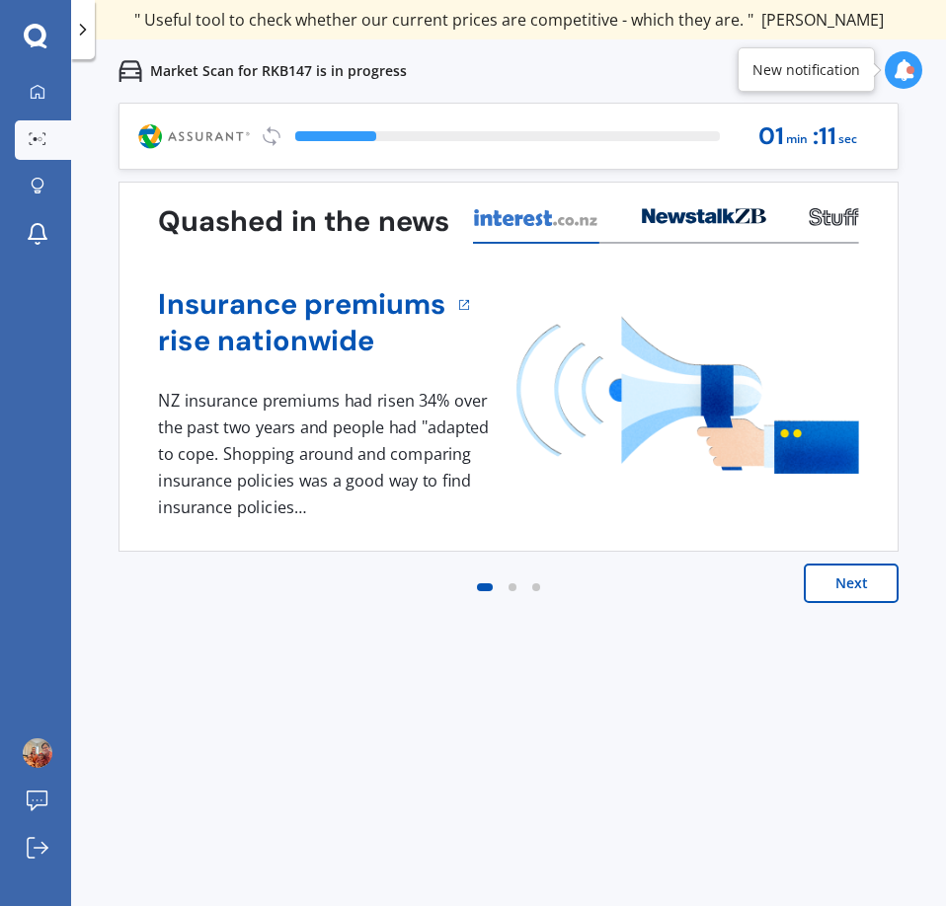
click at [883, 586] on button "Next" at bounding box center [851, 583] width 95 height 39
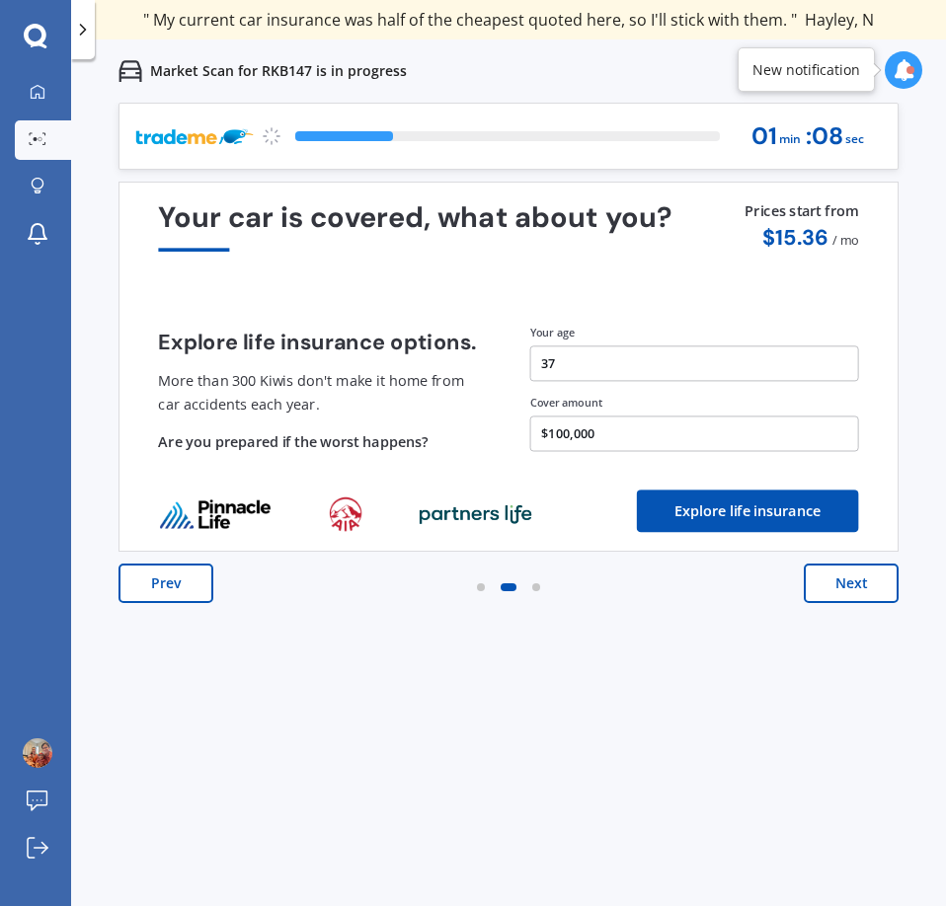
click at [882, 585] on button "Next" at bounding box center [851, 583] width 95 height 39
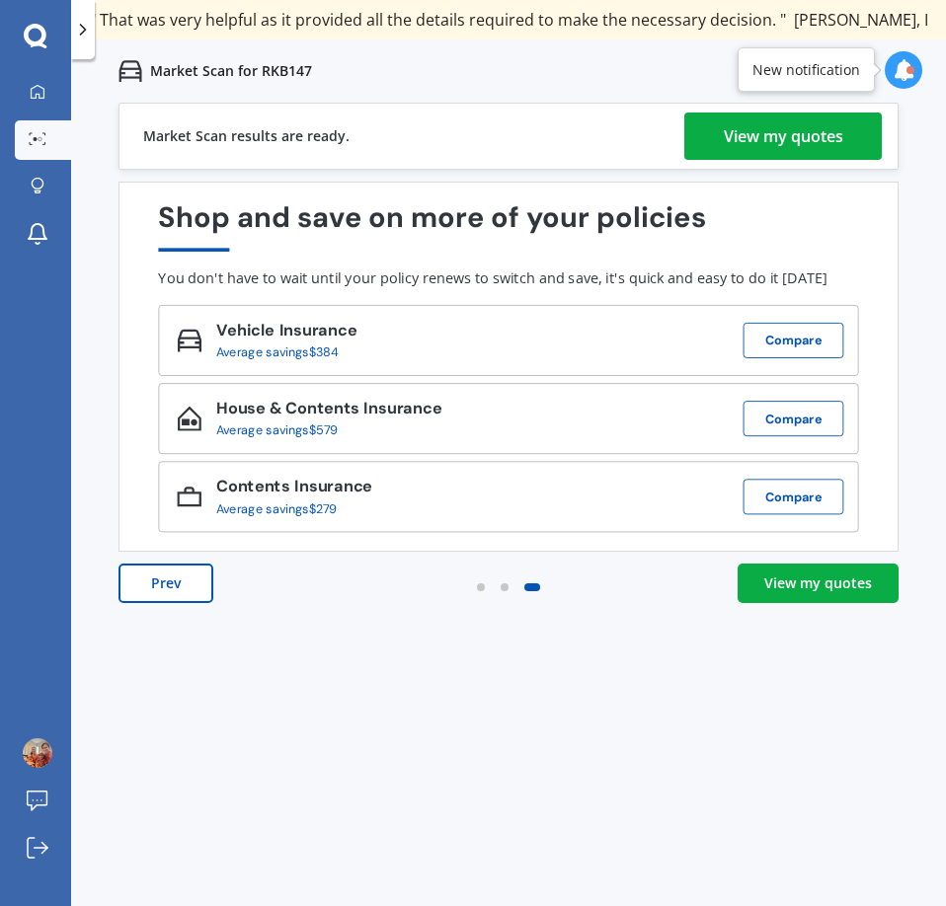
click at [791, 589] on div "View my quotes" at bounding box center [818, 584] width 108 height 20
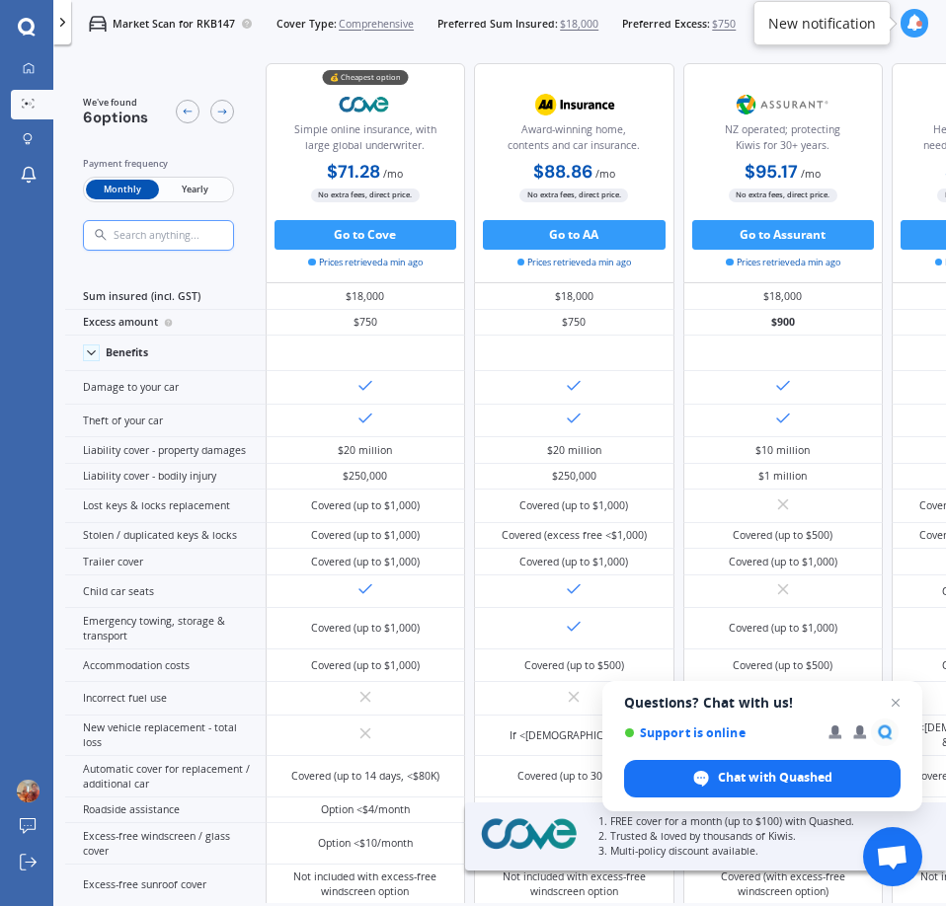
click at [197, 179] on div "Monthly Yearly" at bounding box center [158, 190] width 151 height 26
click at [197, 189] on span "Yearly" at bounding box center [195, 190] width 72 height 20
drag, startPoint x: 458, startPoint y: 49, endPoint x: 946, endPoint y: 98, distance: 490.2
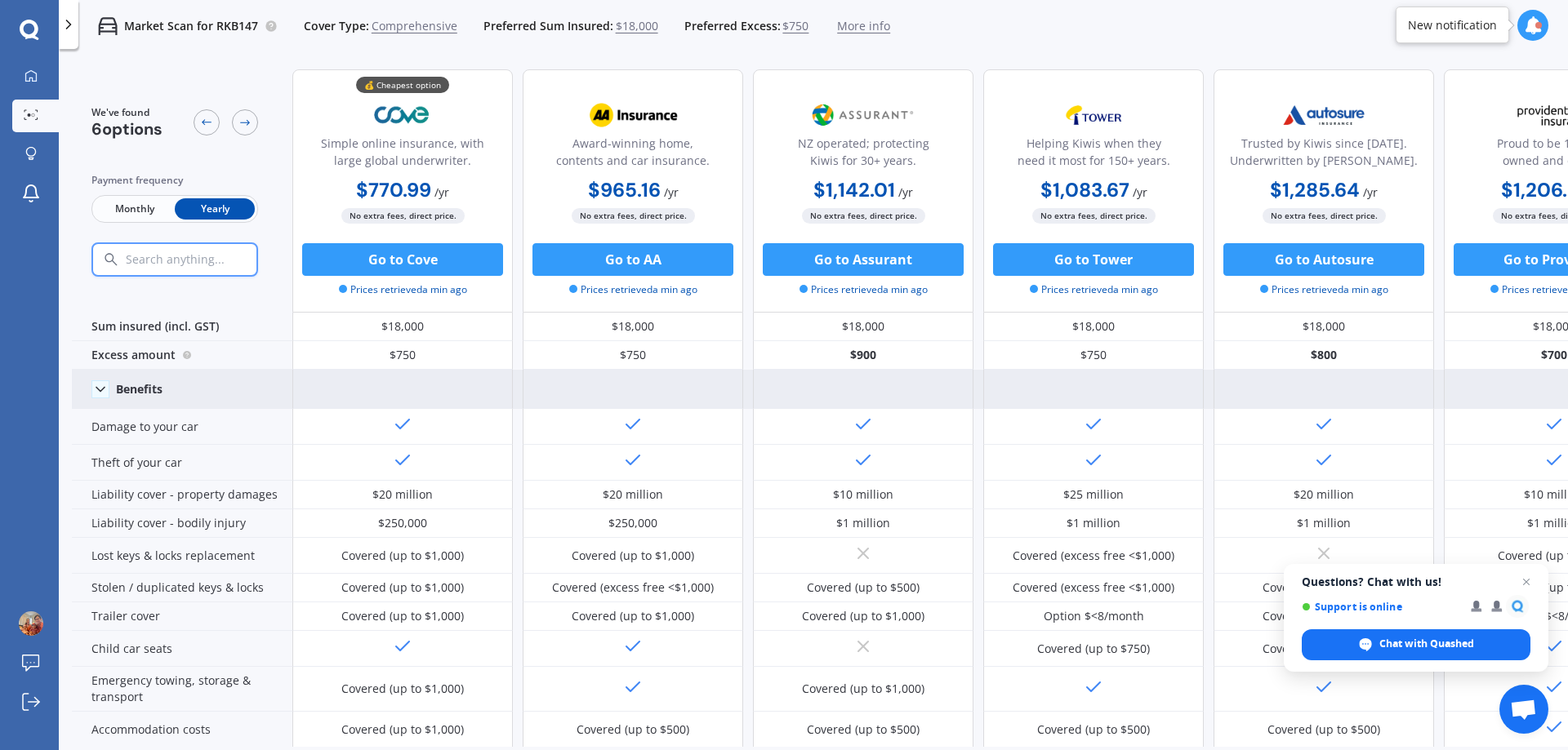
click at [97, 386] on icon at bounding box center [101, 389] width 17 height 17
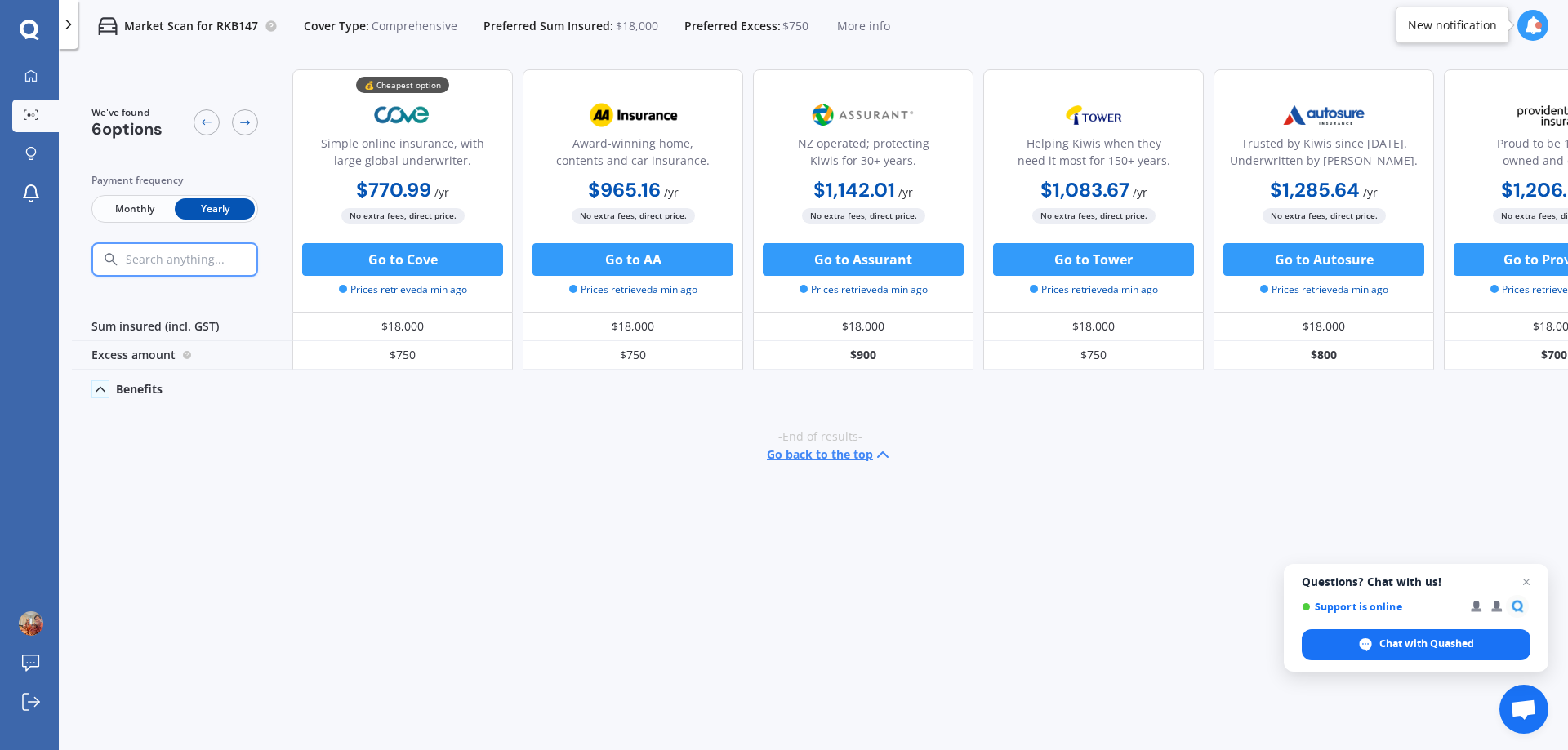
click at [97, 386] on icon at bounding box center [101, 389] width 17 height 17
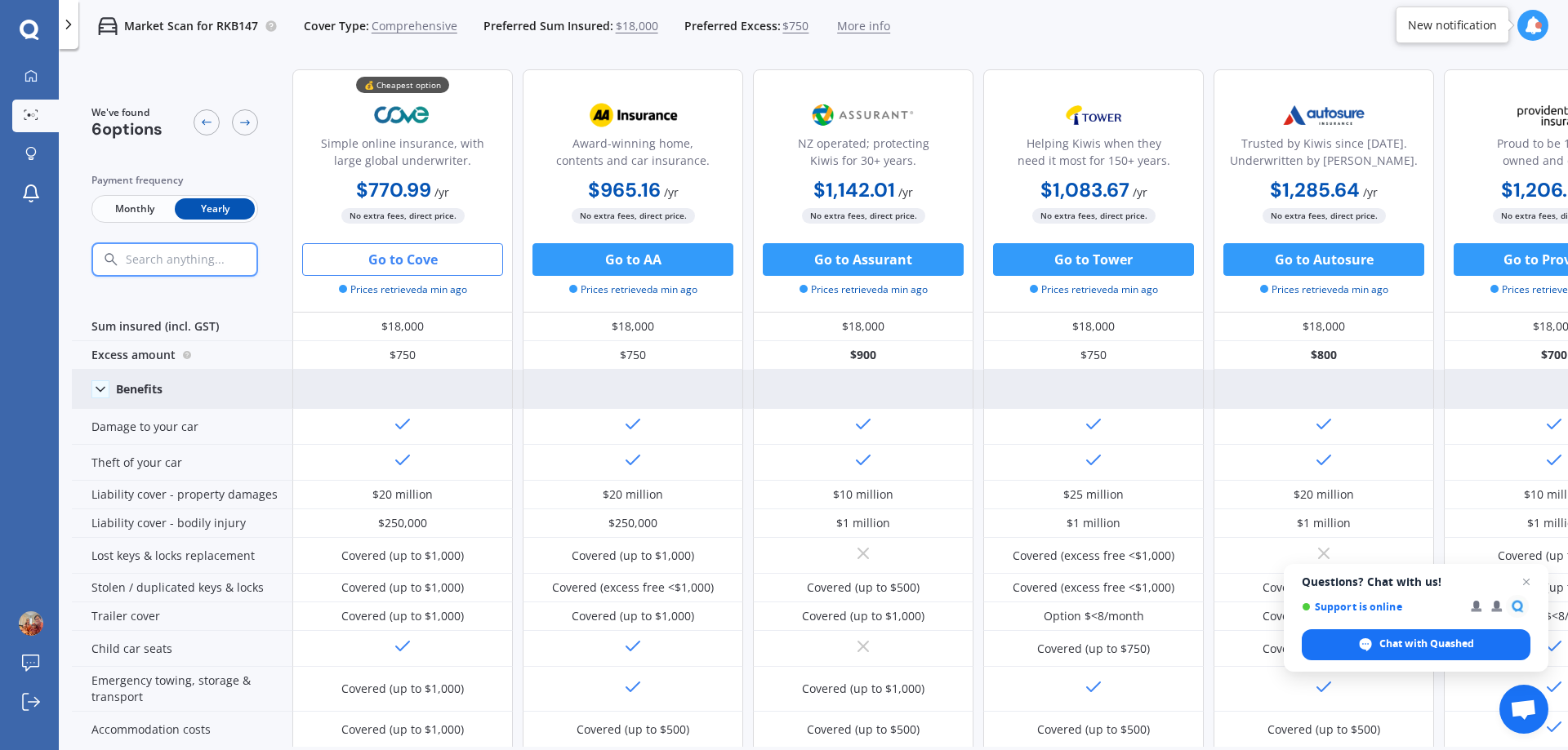
click at [419, 256] on button "Go to Cove" at bounding box center [402, 259] width 201 height 32
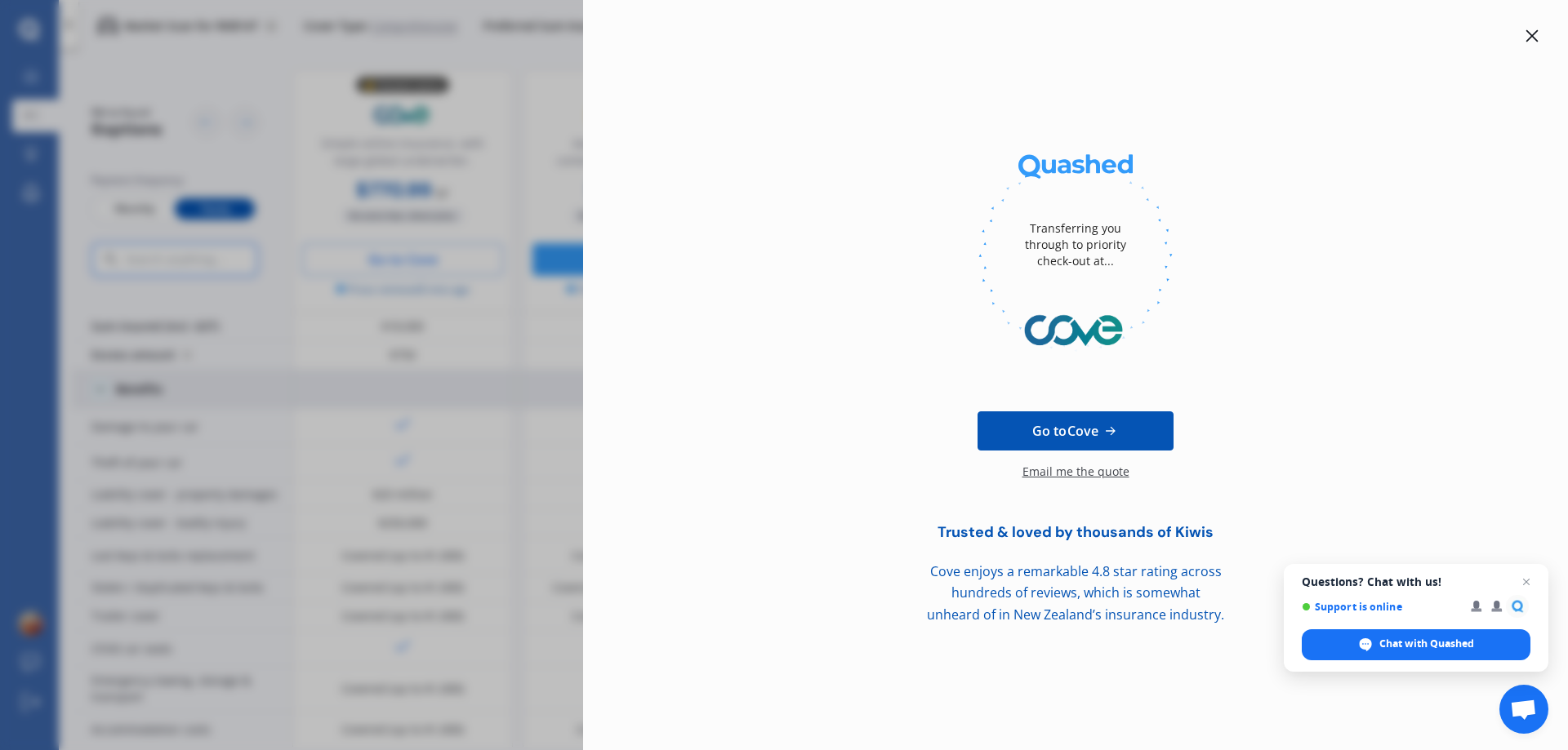
click at [782, 34] on icon at bounding box center [1532, 36] width 12 height 12
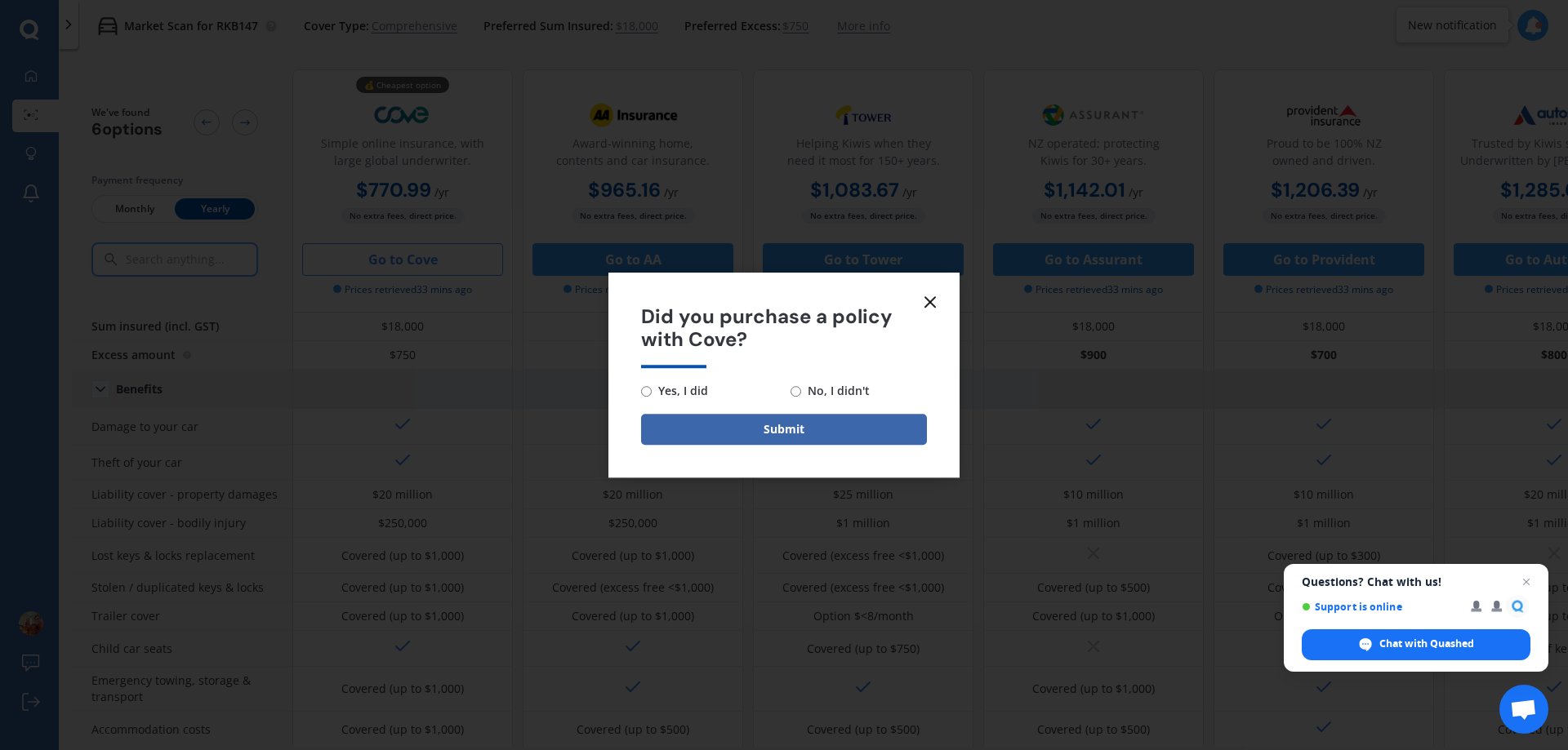
click at [782, 298] on icon at bounding box center [930, 303] width 20 height 20
